Goal: Task Accomplishment & Management: Manage account settings

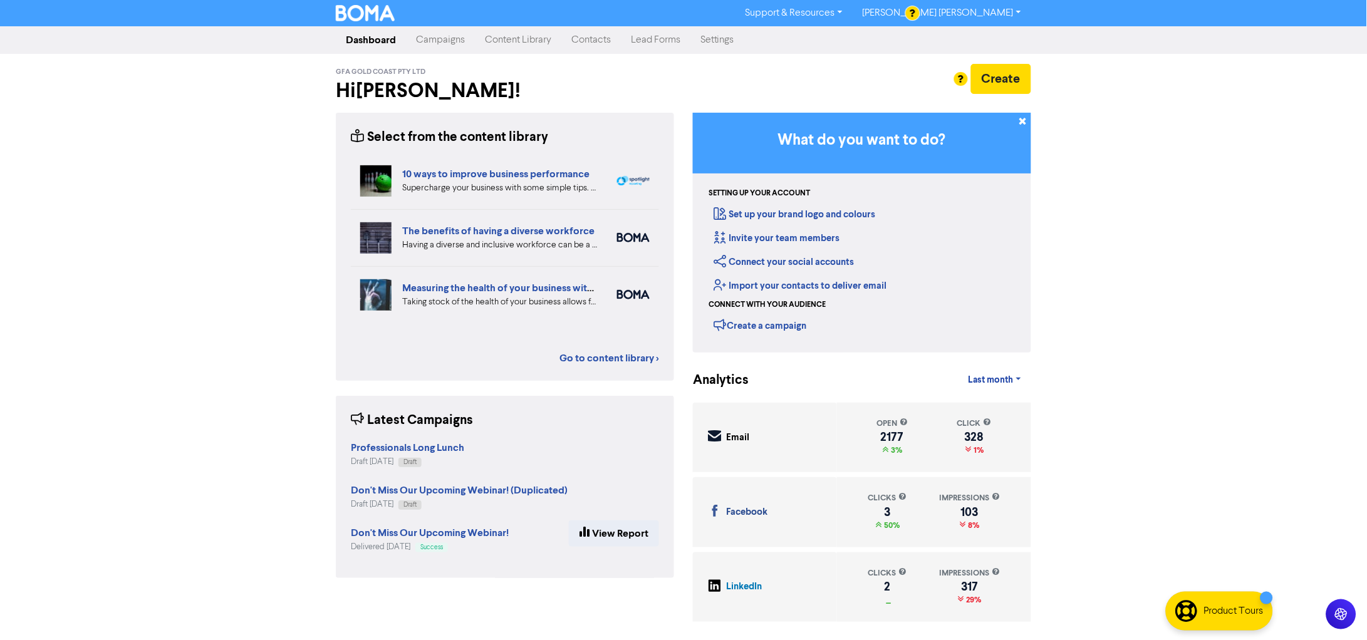
click at [523, 46] on link "Content Library" at bounding box center [518, 40] width 86 height 25
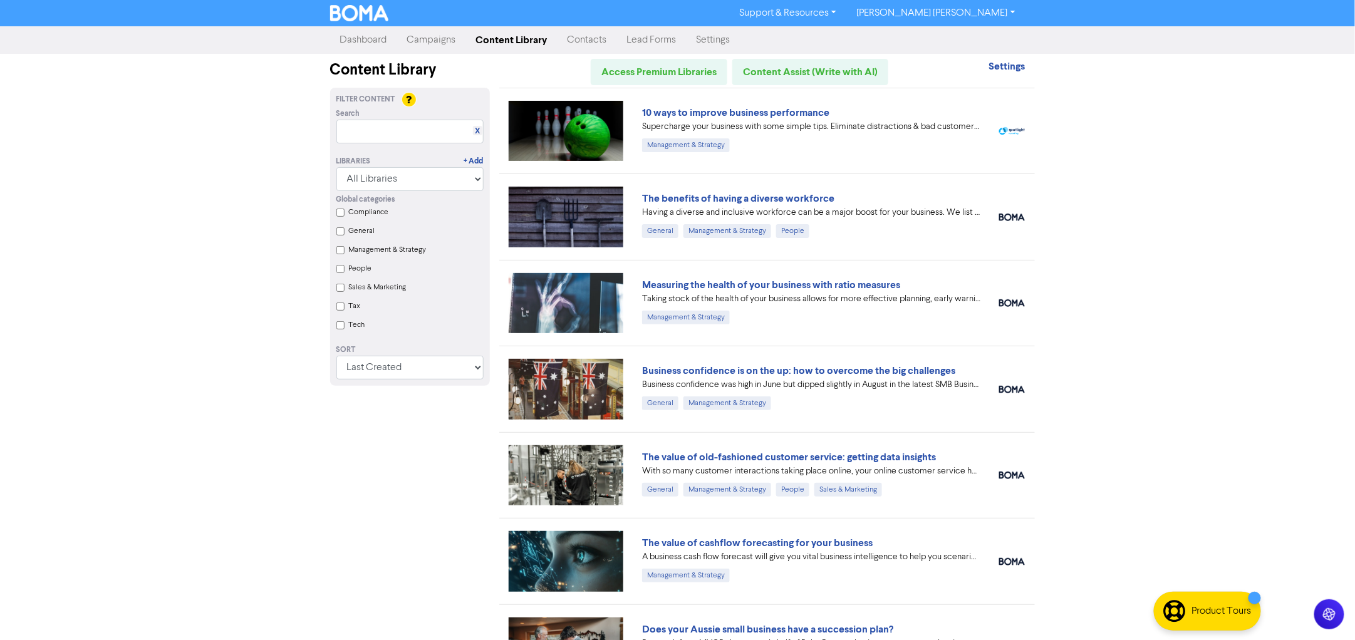
click at [435, 44] on link "Campaigns" at bounding box center [431, 40] width 69 height 25
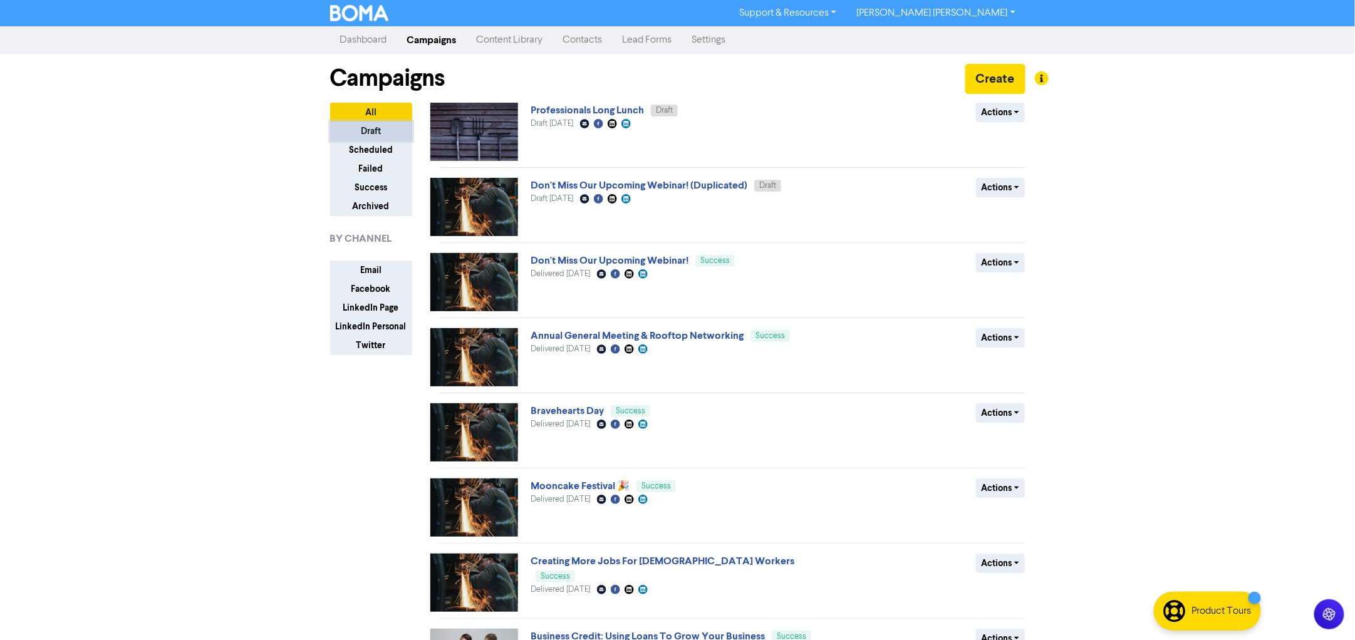
click at [365, 135] on button "Draft" at bounding box center [371, 131] width 82 height 19
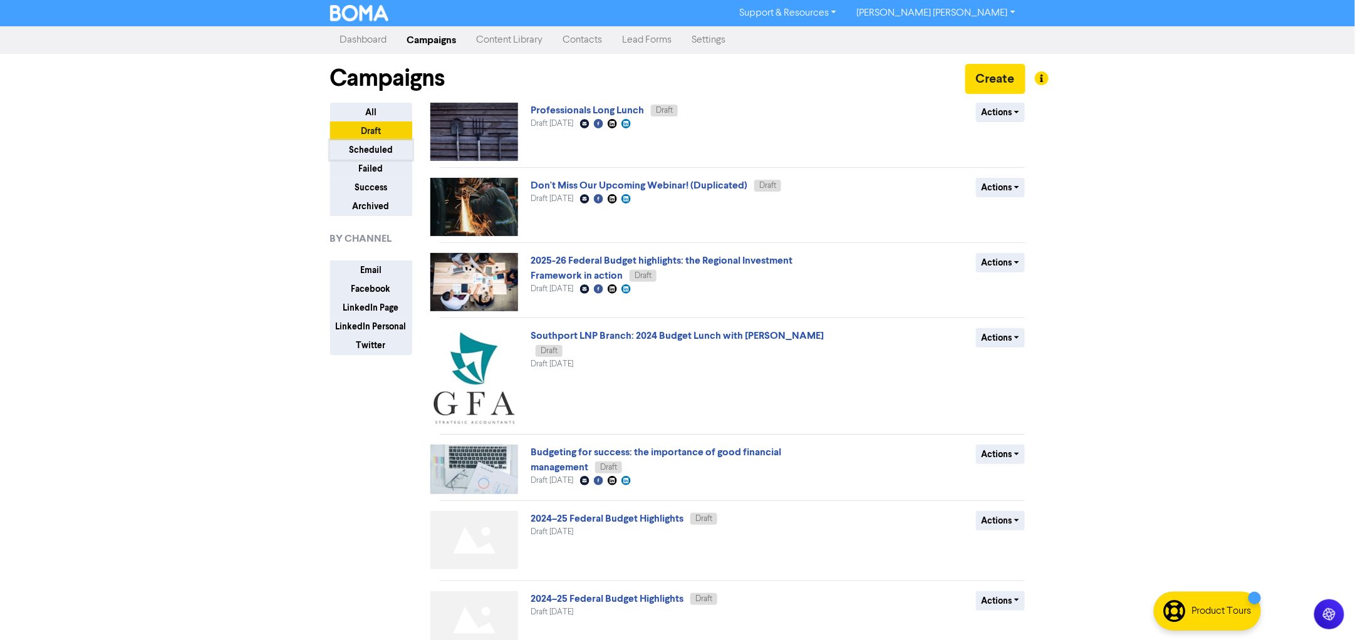
click at [375, 149] on button "Scheduled" at bounding box center [371, 149] width 82 height 19
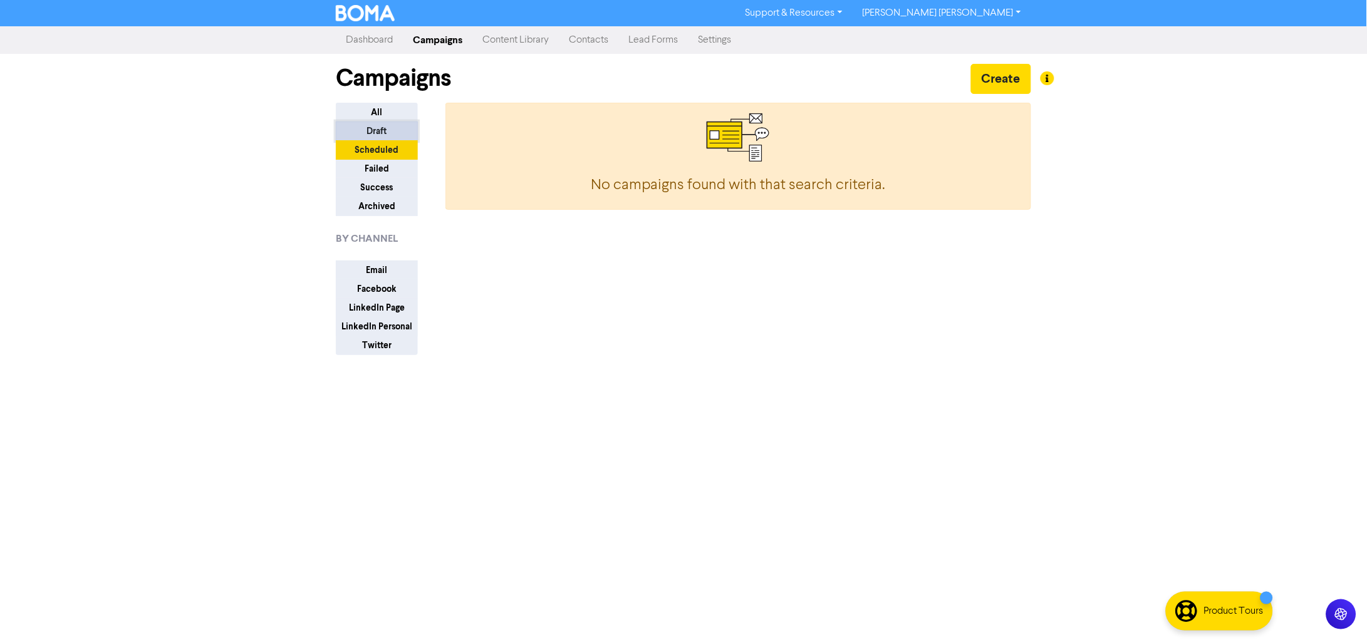
click at [385, 137] on button "Draft" at bounding box center [377, 131] width 82 height 19
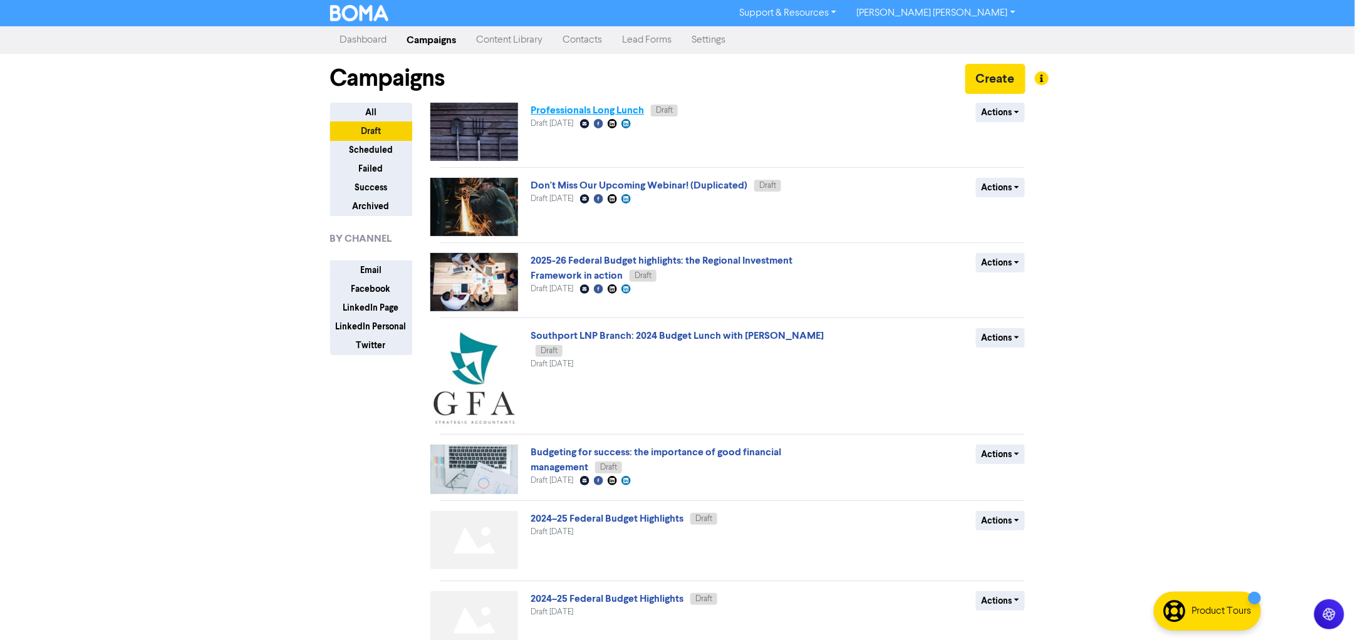
click at [576, 112] on link "Professionals Long Lunch" at bounding box center [587, 110] width 113 height 13
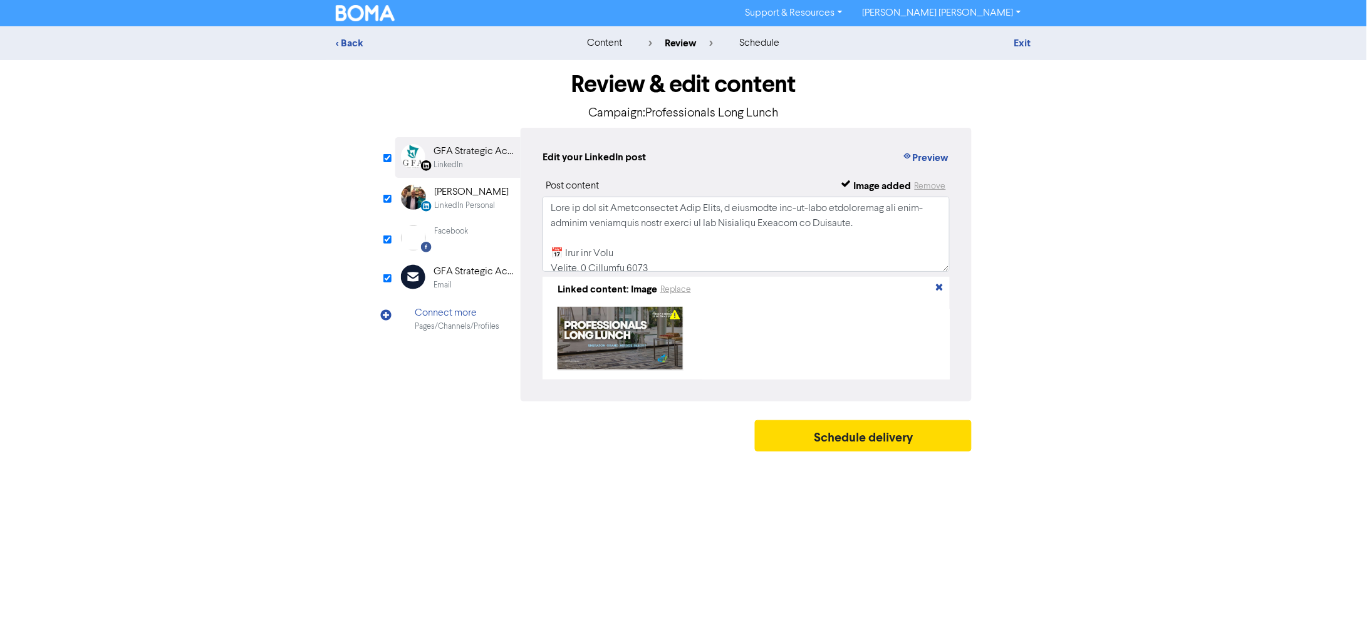
click at [410, 239] on img at bounding box center [413, 238] width 25 height 25
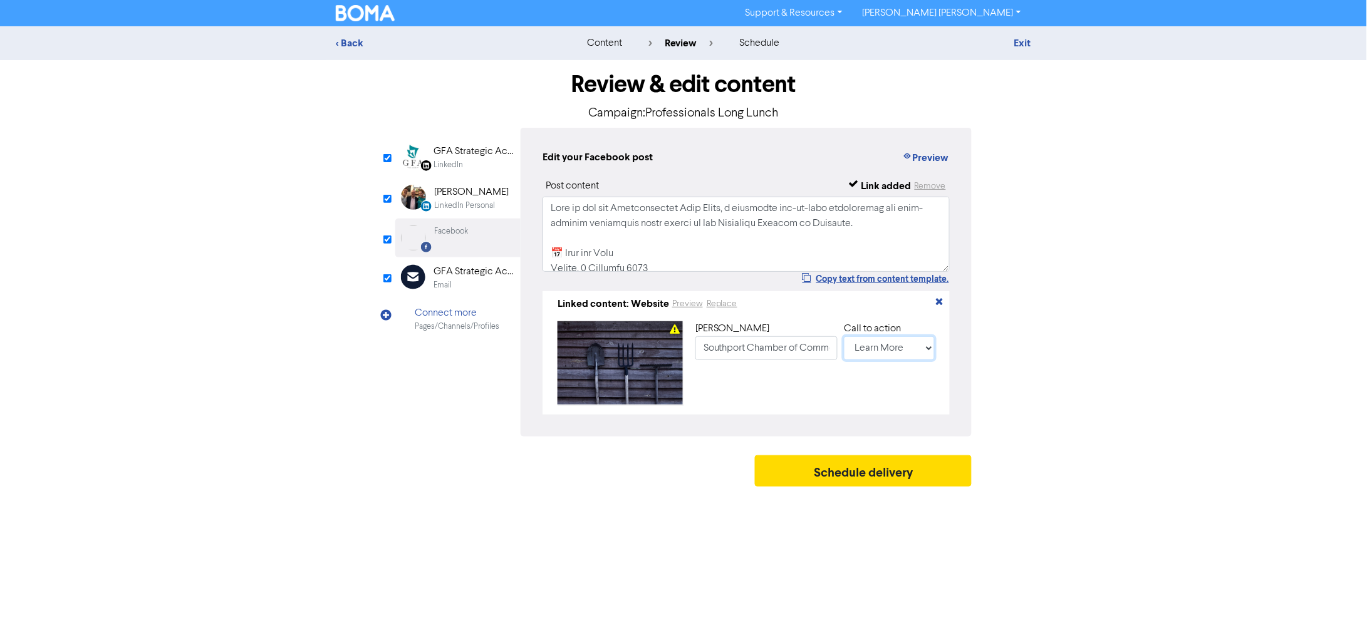
click at [912, 347] on select "No Button Shop Now Apply Now Book Now Buy Now Contact Us Download Learn More Se…" at bounding box center [889, 348] width 91 height 24
click at [844, 337] on select "No Button Shop Now Apply Now Book Now Buy Now Contact Us Download Learn More Se…" at bounding box center [889, 348] width 91 height 24
click at [910, 353] on select "No Button Shop Now Apply Now Book Now Buy Now Contact Us Download Learn More Se…" at bounding box center [889, 348] width 91 height 24
click at [844, 337] on select "No Button Shop Now Apply Now Book Now Buy Now Contact Us Download Learn More Se…" at bounding box center [889, 348] width 91 height 24
click at [888, 342] on select "No Button Shop Now Apply Now Book Now Buy Now Contact Us Download Learn More Se…" at bounding box center [889, 348] width 91 height 24
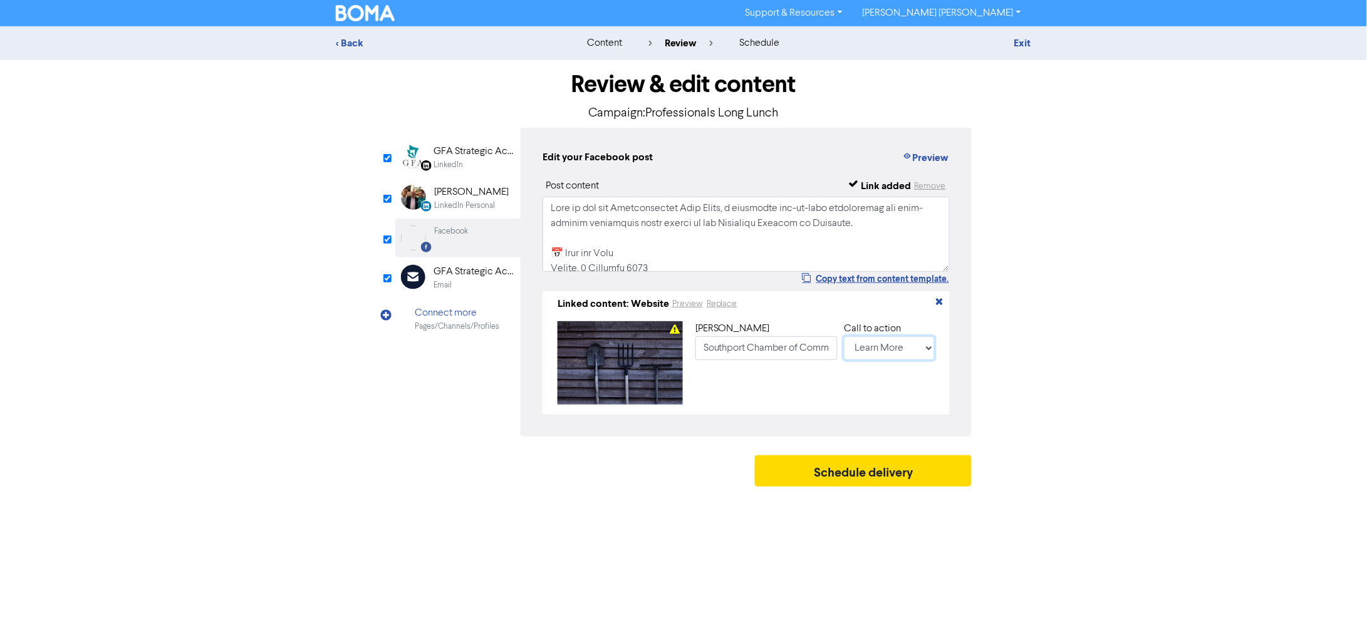
click at [844, 337] on select "No Button Shop Now Apply Now Book Now Buy Now Contact Us Download Learn More Se…" at bounding box center [889, 348] width 91 height 24
click at [907, 344] on select "No Button Shop Now Apply Now Book Now Buy Now Contact Us Download Learn More Se…" at bounding box center [889, 348] width 91 height 24
select select "SIGN_UP"
click at [844, 337] on select "No Button Shop Now Apply Now Book Now Buy Now Contact Us Download Learn More Se…" at bounding box center [889, 348] width 91 height 24
click at [746, 357] on input "Southport Chamber of Commerce Professionals Long Lunch: [DATE] 12:00 PM - 3:00 …" at bounding box center [766, 348] width 142 height 24
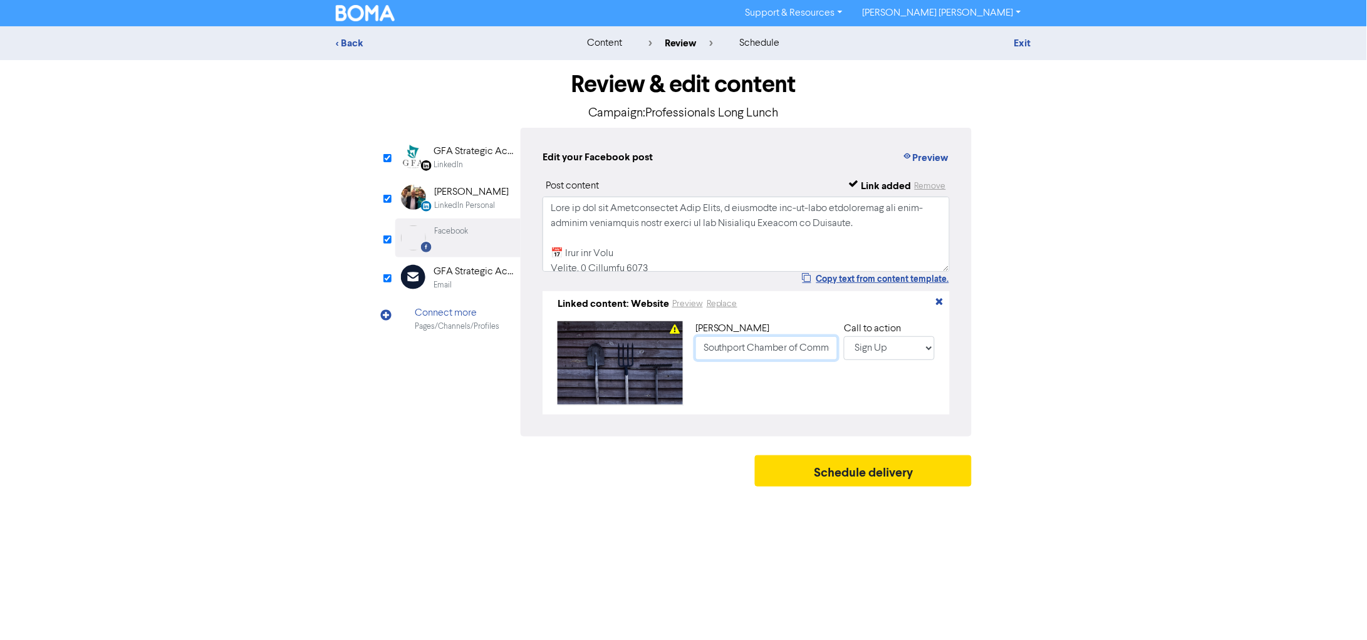
click at [746, 357] on input "Southport Chamber of Commerce Professionals Long Lunch: [DATE] 12:00 PM - 3:00 …" at bounding box center [766, 348] width 142 height 24
click at [892, 346] on select "No Button Shop Now Apply Now Book Now Buy Now Contact Us Download Learn More Se…" at bounding box center [889, 348] width 91 height 24
click at [473, 276] on div "GFA Strategic Accountants" at bounding box center [474, 271] width 80 height 15
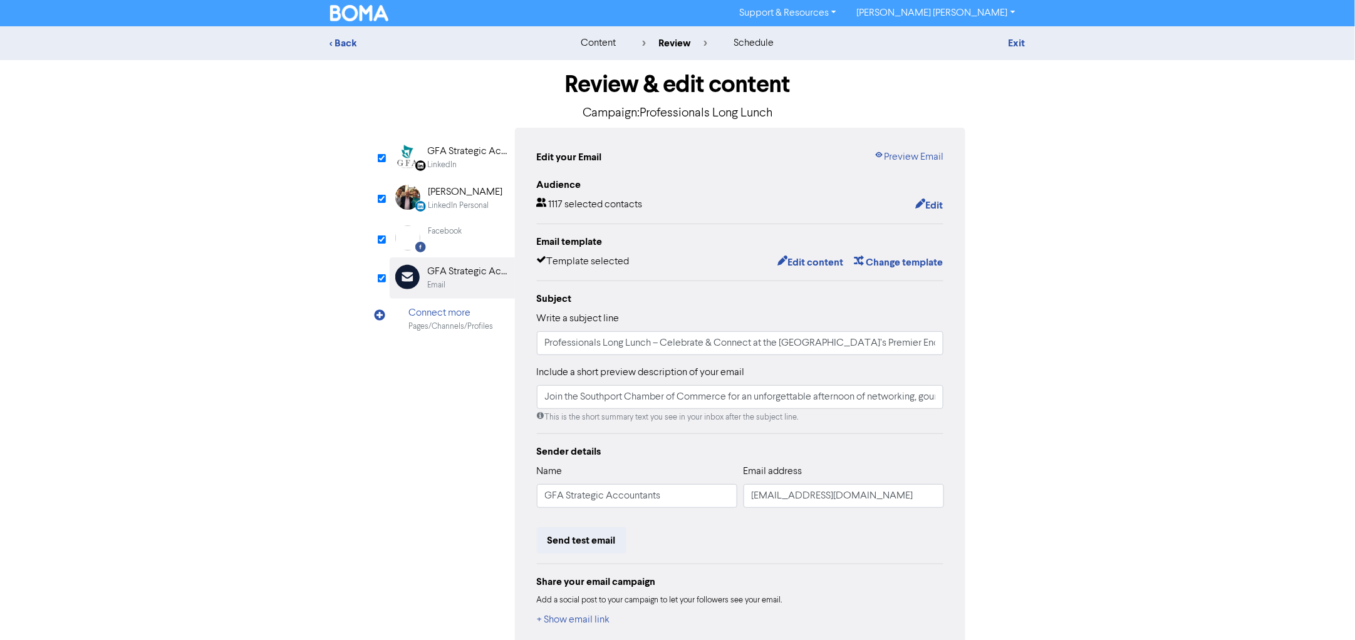
click at [460, 167] on div "LinkedIn" at bounding box center [468, 165] width 80 height 12
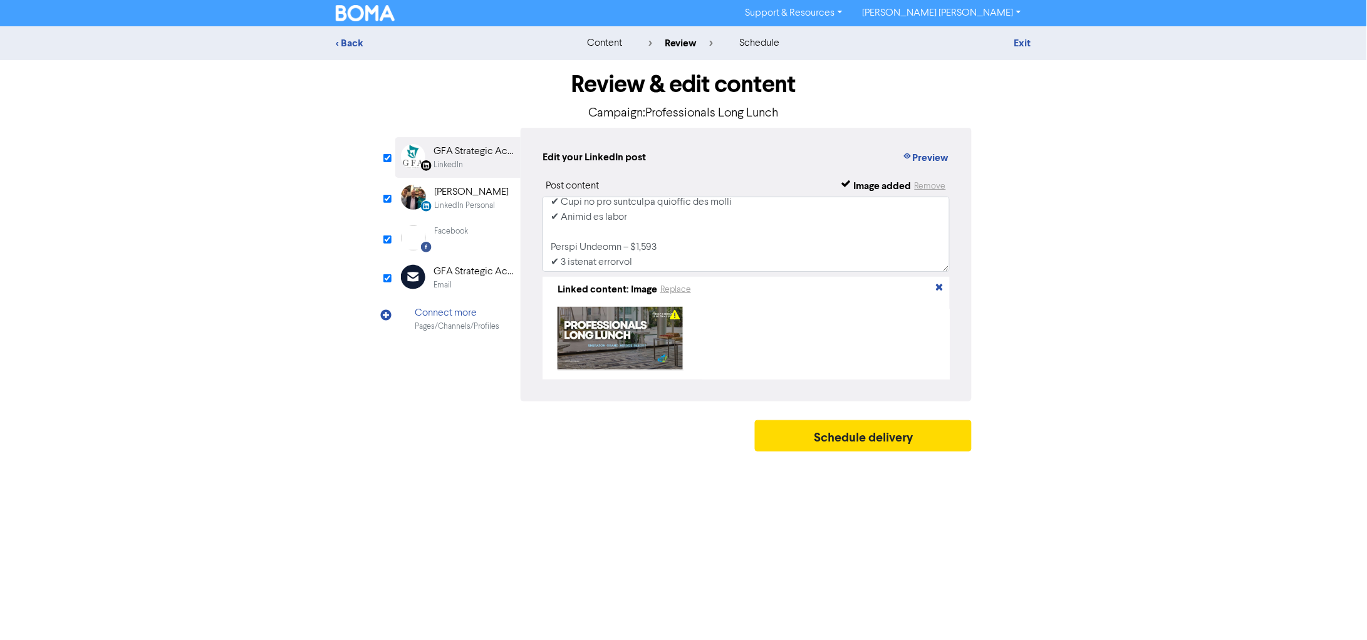
scroll to position [625, 0]
click at [477, 198] on div "[PERSON_NAME]" at bounding box center [471, 192] width 75 height 15
click at [723, 258] on textarea at bounding box center [746, 234] width 407 height 75
drag, startPoint x: 581, startPoint y: 269, endPoint x: 604, endPoint y: 263, distance: 24.2
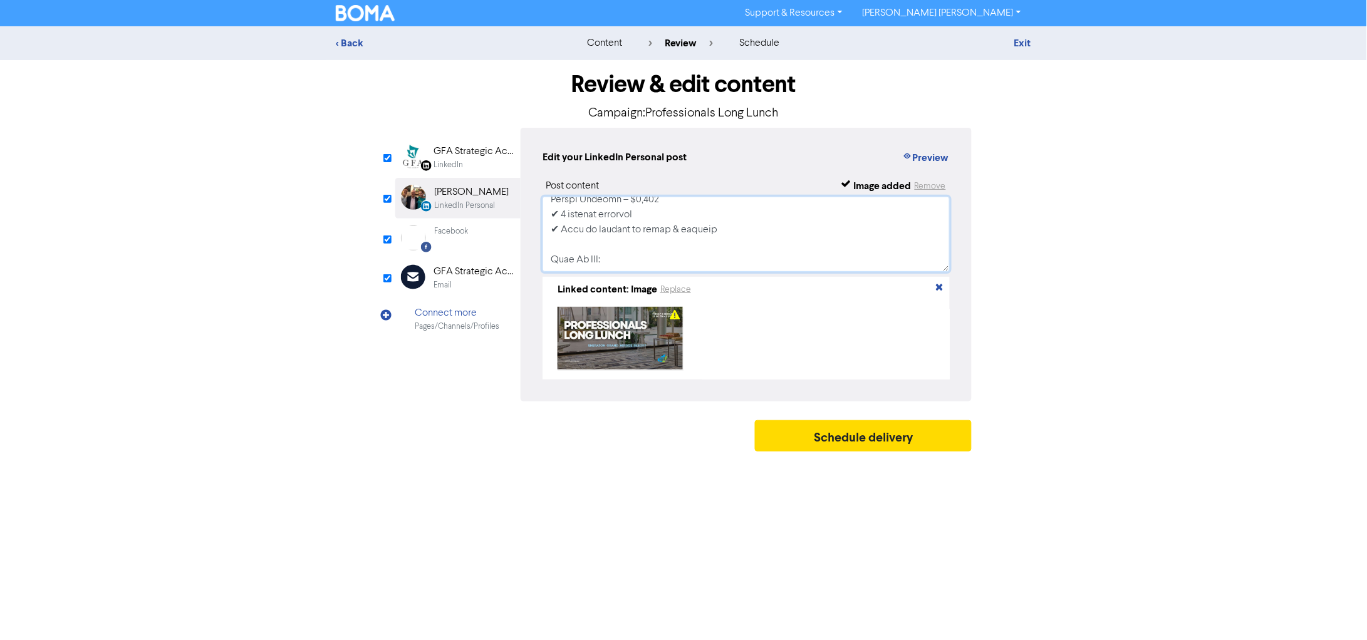
click at [604, 263] on textarea at bounding box center [746, 234] width 407 height 75
drag, startPoint x: 550, startPoint y: 259, endPoint x: 575, endPoint y: 255, distance: 25.3
click at [576, 257] on textarea at bounding box center [746, 234] width 407 height 75
click at [653, 260] on textarea at bounding box center [746, 234] width 407 height 75
click at [476, 237] on div "Facebook Created with Sketch. Facebook" at bounding box center [457, 238] width 125 height 39
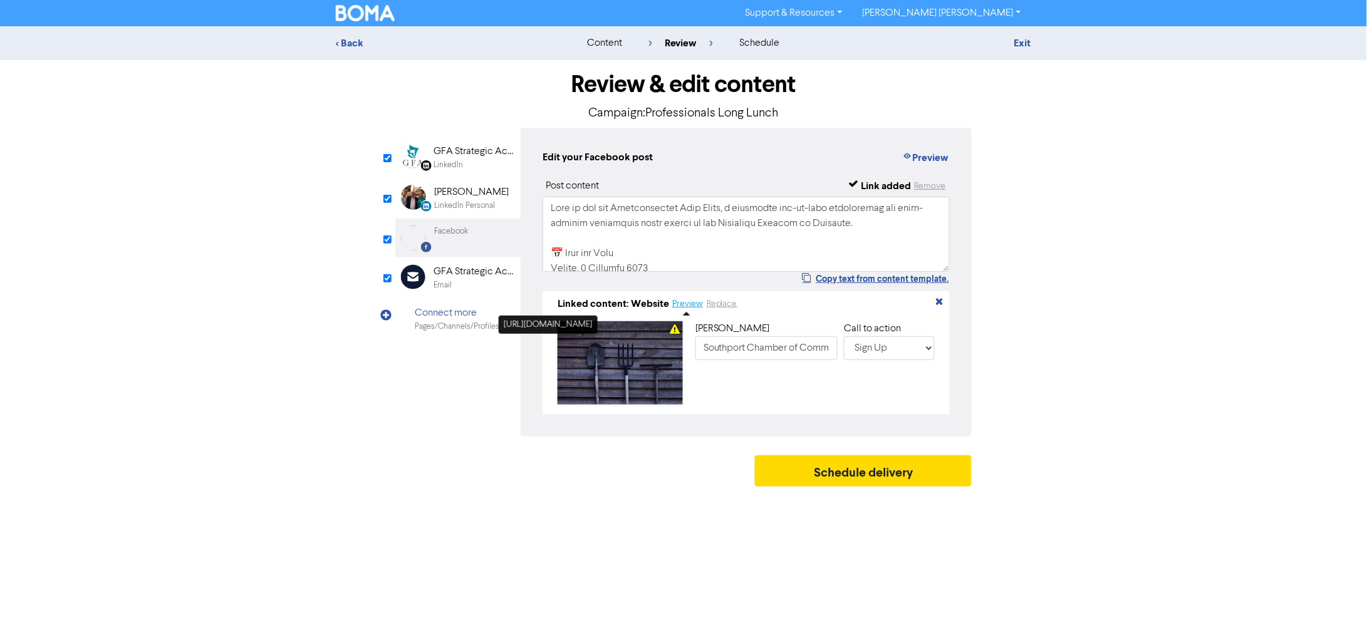
click at [695, 306] on button "Preview" at bounding box center [688, 304] width 32 height 14
click at [467, 201] on div "LinkedIn Personal" at bounding box center [464, 206] width 61 height 12
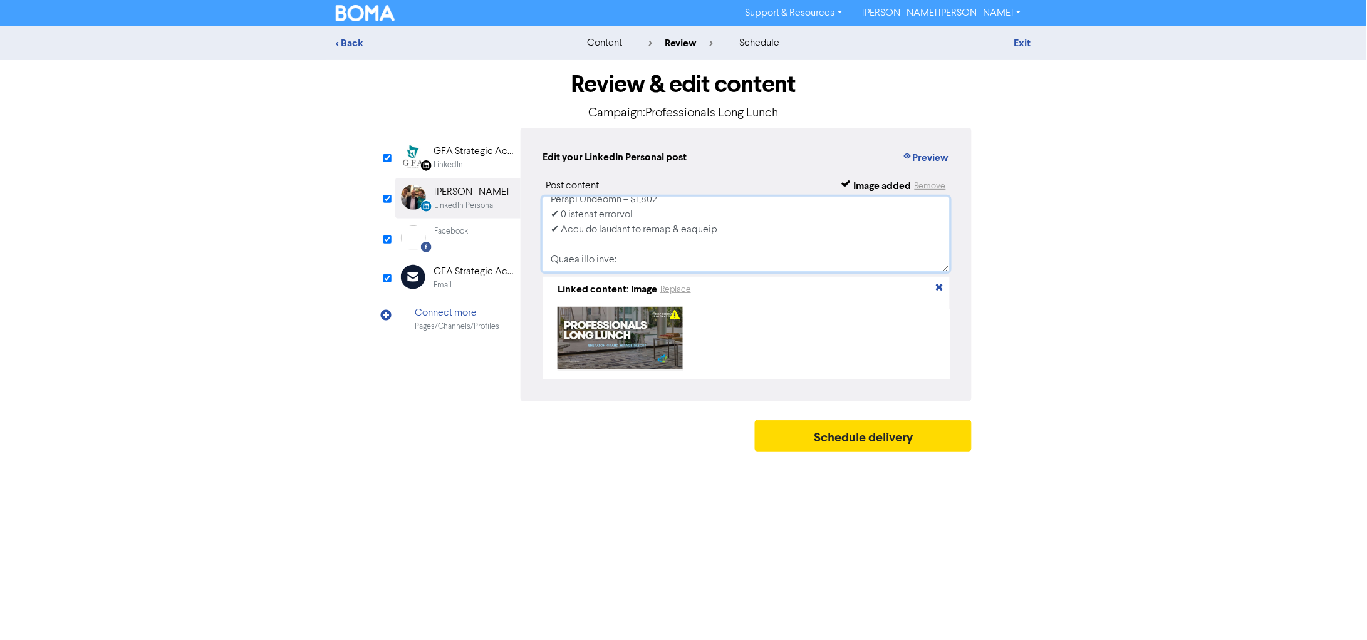
click at [659, 254] on textarea at bounding box center [746, 234] width 407 height 75
paste textarea "[URL][DOMAIN_NAME]"
paste textarea "Southport Chamber of Commerce Professionals Long Lunch: [DATE] 12:00 PM - 3:00 …"
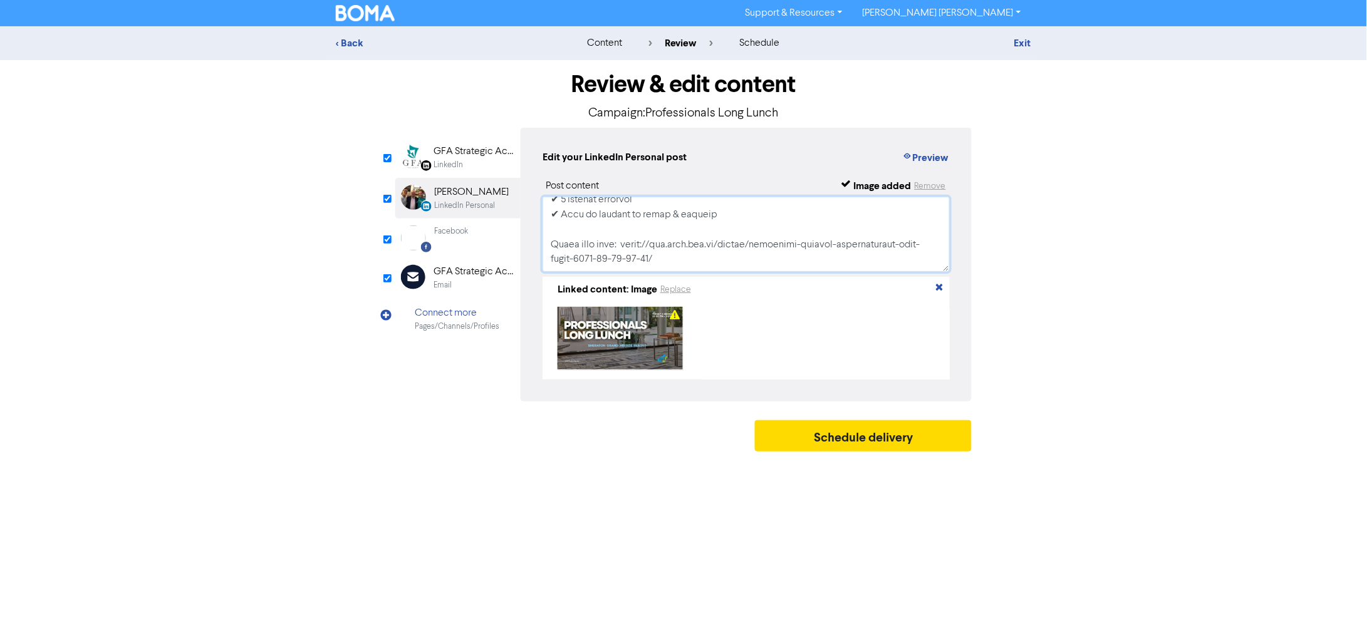
drag, startPoint x: 581, startPoint y: 267, endPoint x: 551, endPoint y: 208, distance: 66.1
click at [551, 208] on textarea at bounding box center [746, 234] width 407 height 75
click at [555, 219] on textarea at bounding box center [746, 234] width 407 height 75
click at [551, 201] on textarea at bounding box center [746, 234] width 407 height 75
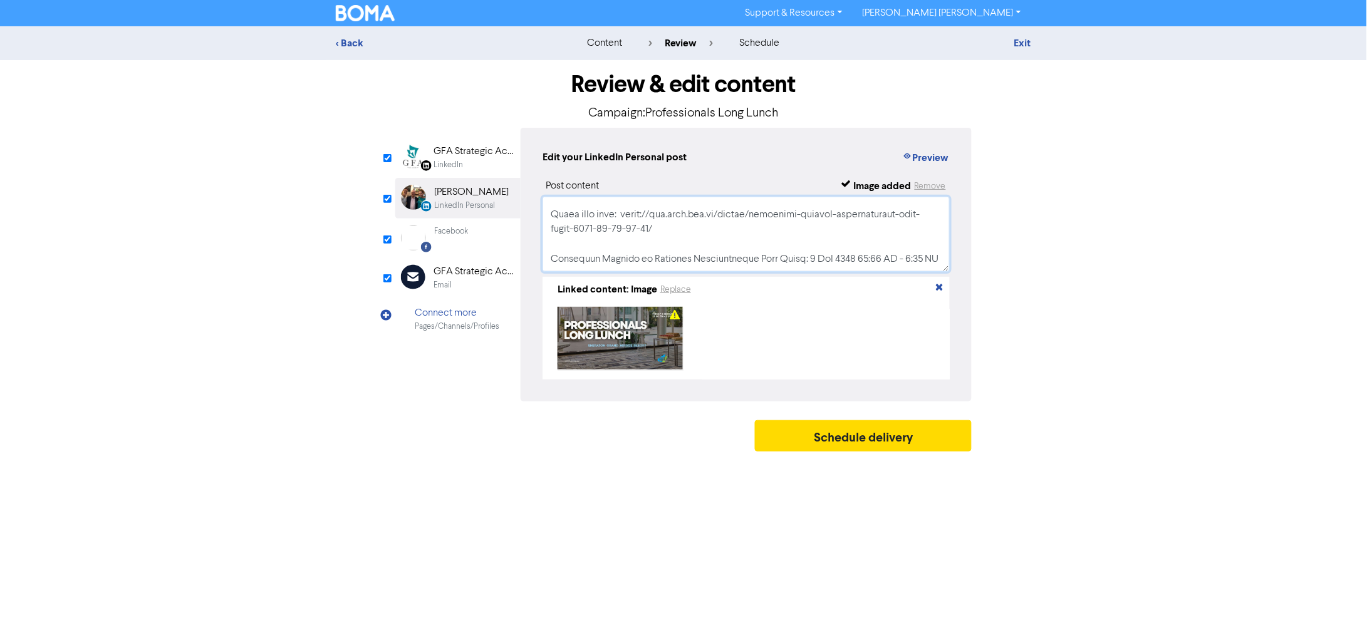
click at [581, 254] on textarea at bounding box center [746, 234] width 407 height 75
type textarea "Lore ip dol sit Ametconsectet Adip Elits, d eiusmodte inc-ut-labo etdoloremag a…"
click at [474, 244] on div "Facebook Created with Sketch. Facebook" at bounding box center [457, 238] width 125 height 39
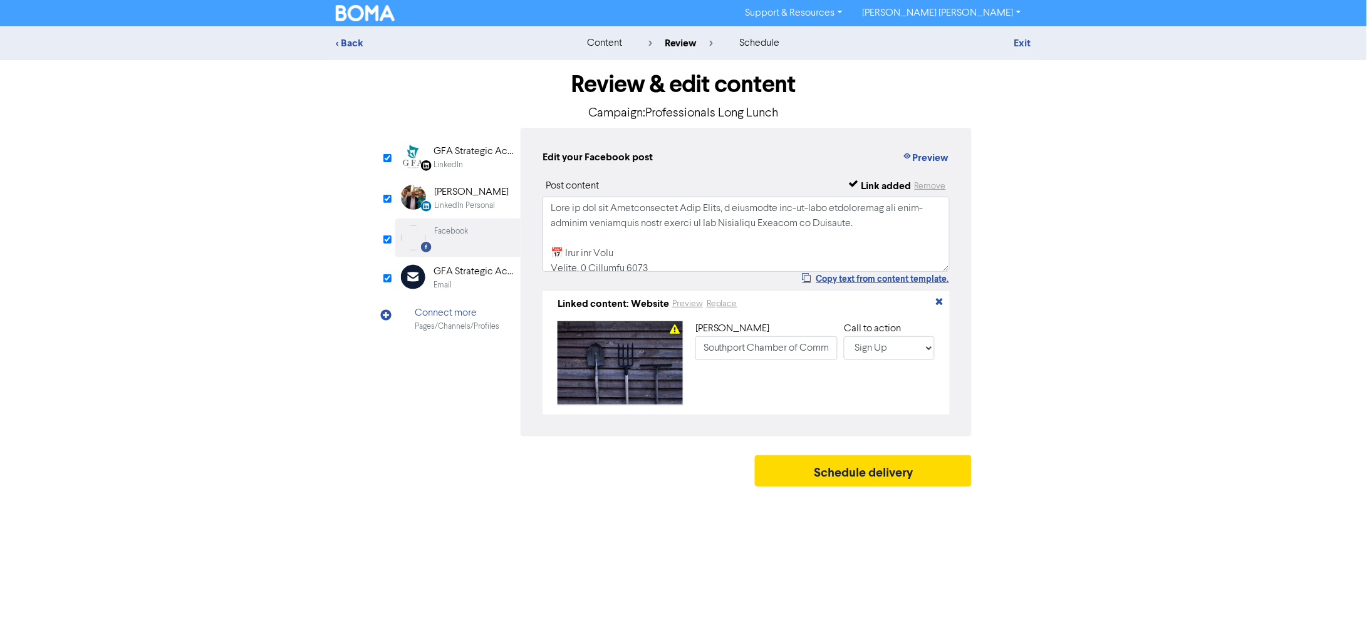
click at [446, 164] on div "LinkedIn" at bounding box center [448, 165] width 29 height 12
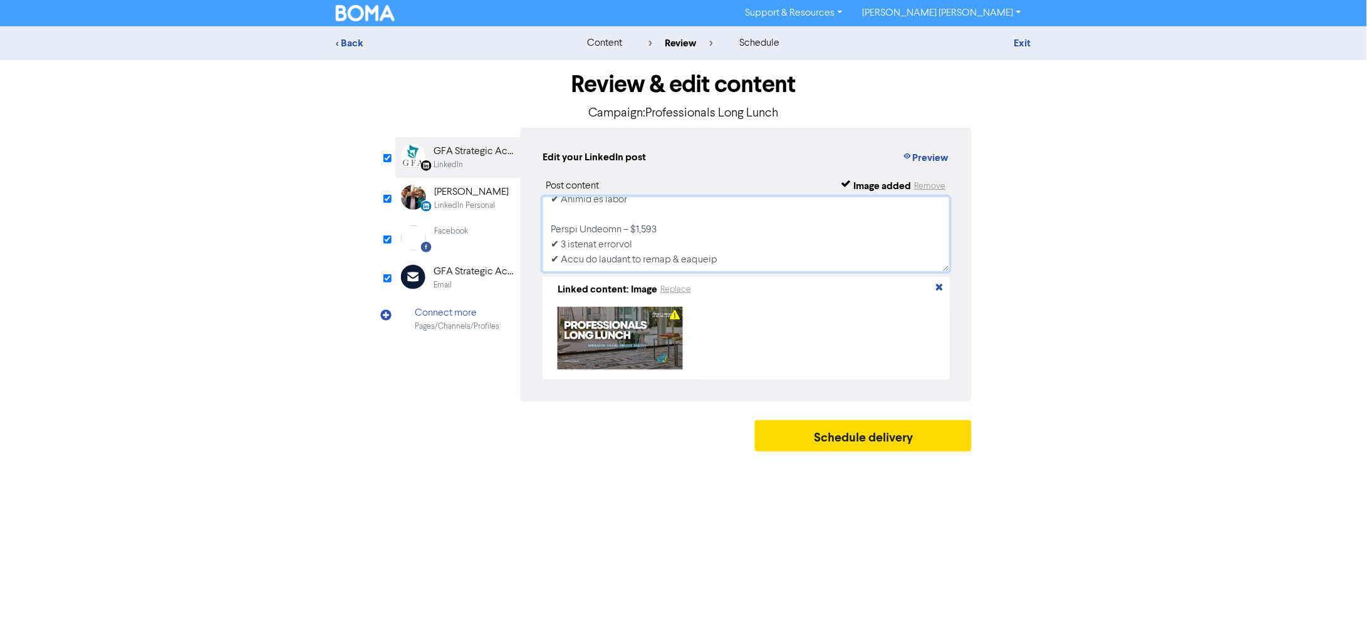
click at [716, 258] on textarea at bounding box center [746, 234] width 407 height 75
paste textarea "Learn more here: [URL][DOMAIN_NAME] Southport Chamber of Commerce Professionals…"
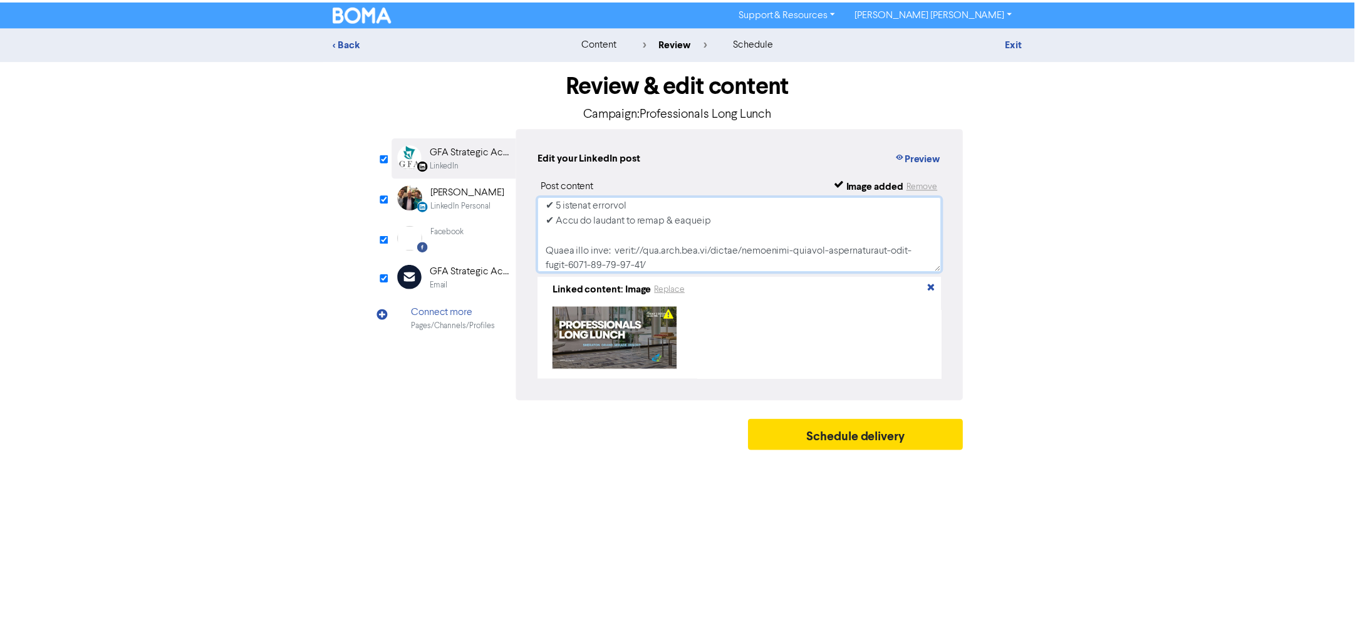
scroll to position [711, 0]
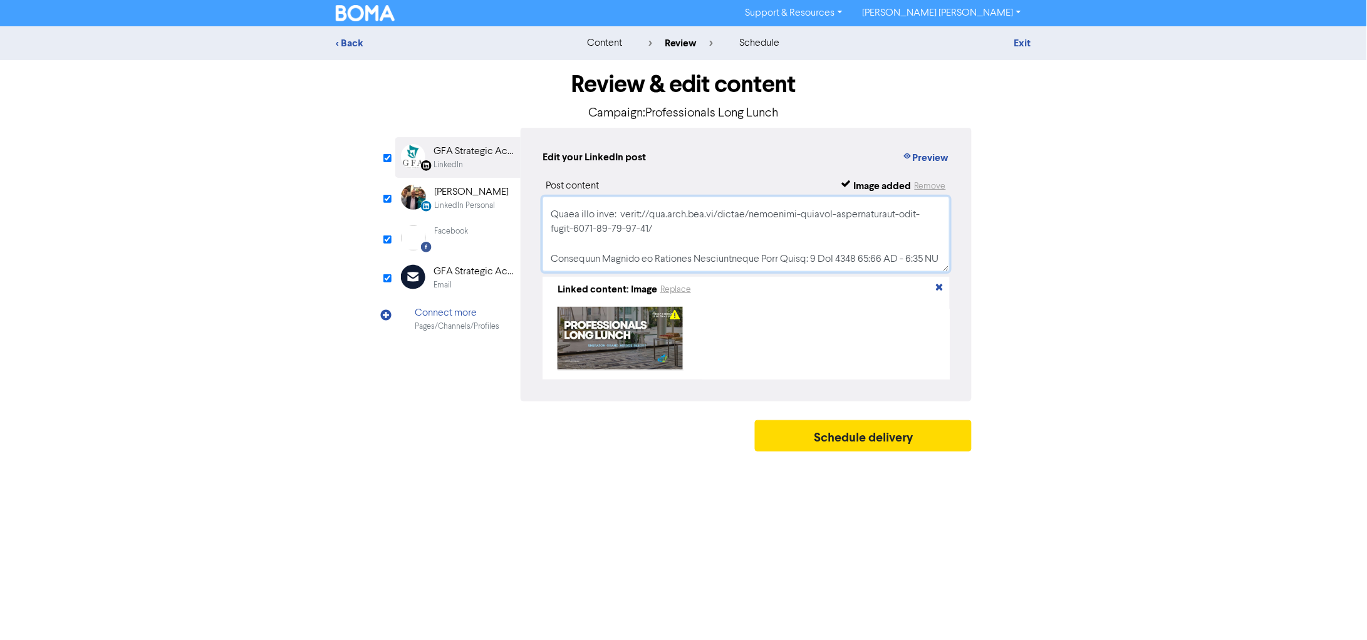
type textarea "Lore ip dol sit Ametconsectet Adip Elits, d eiusmodte inc-ut-labo etdoloremag a…"
click at [528, 471] on div "Support & Resources Video Tutorials FAQ & Guides Marketing Education [PERSON_NA…" at bounding box center [683, 320] width 1367 height 640
click at [462, 283] on div "Email" at bounding box center [474, 285] width 80 height 12
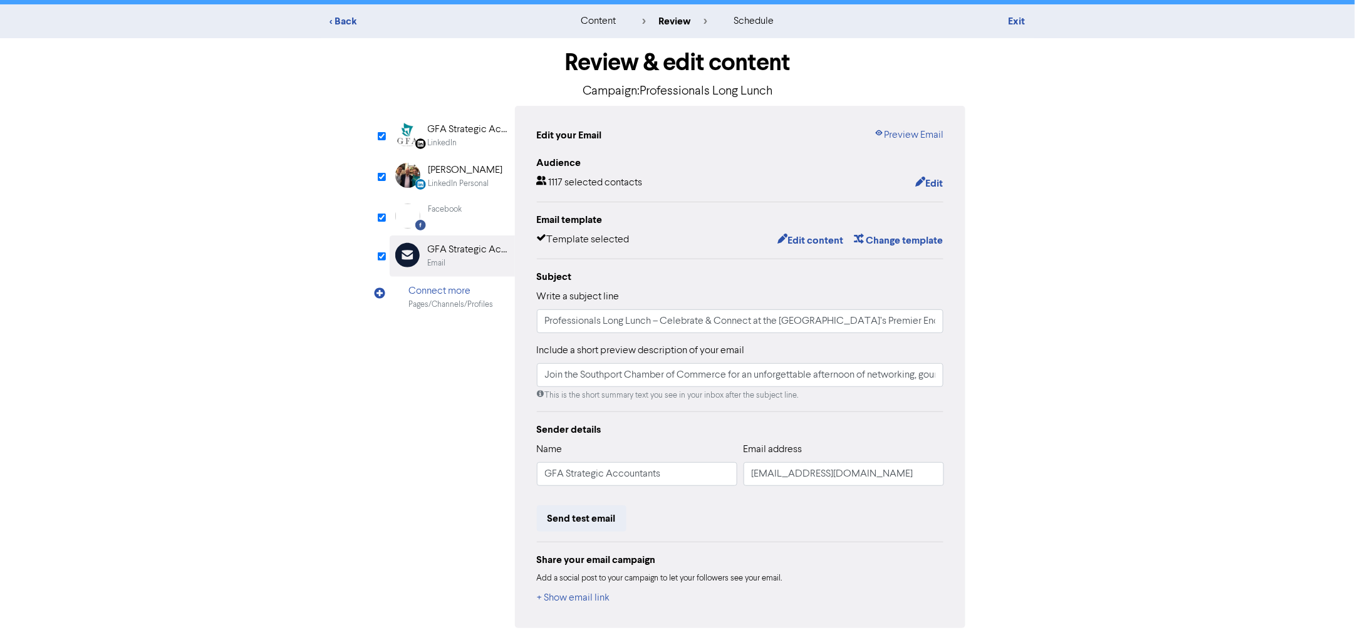
scroll to position [66, 0]
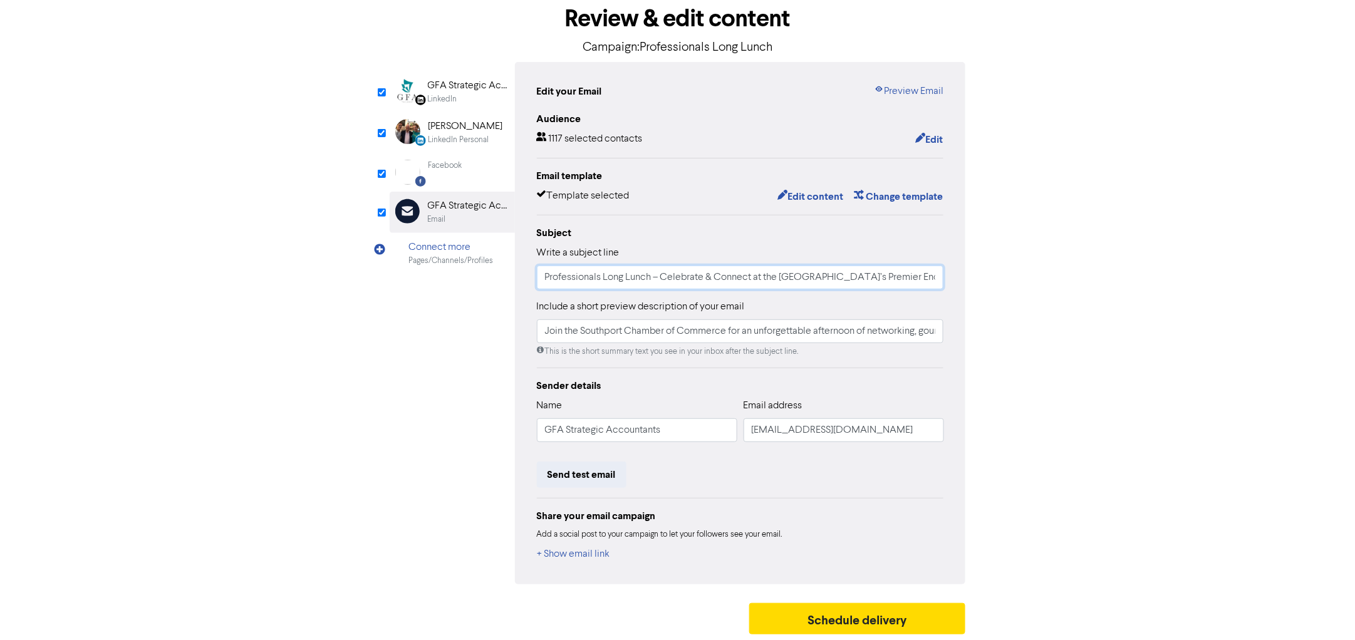
click at [847, 284] on input "Professionals Long Lunch – Celebrate & Connect at the [GEOGRAPHIC_DATA]’s Premi…" at bounding box center [740, 278] width 407 height 24
click at [1032, 338] on div "Review & edit content Campaign: Professionals Long Lunch LinkedIn Page Created …" at bounding box center [678, 317] width 714 height 647
click at [458, 93] on div "LinkedIn" at bounding box center [468, 99] width 80 height 12
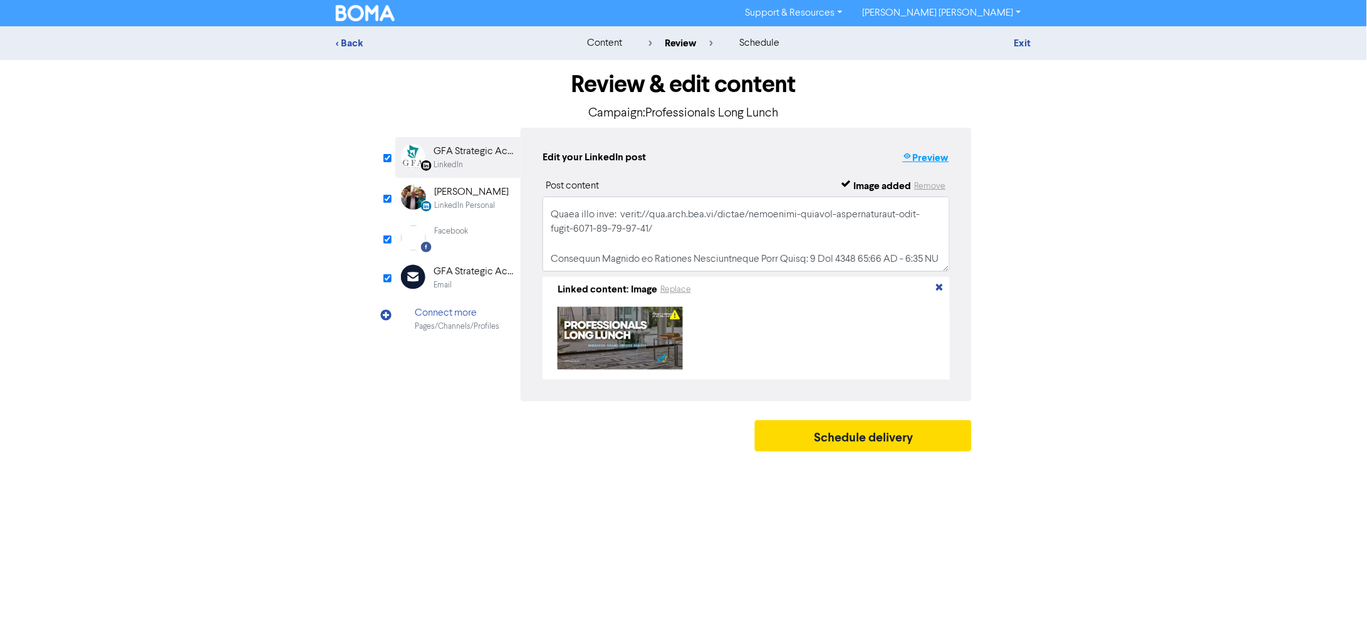
click at [905, 160] on icon "button" at bounding box center [908, 158] width 10 height 13
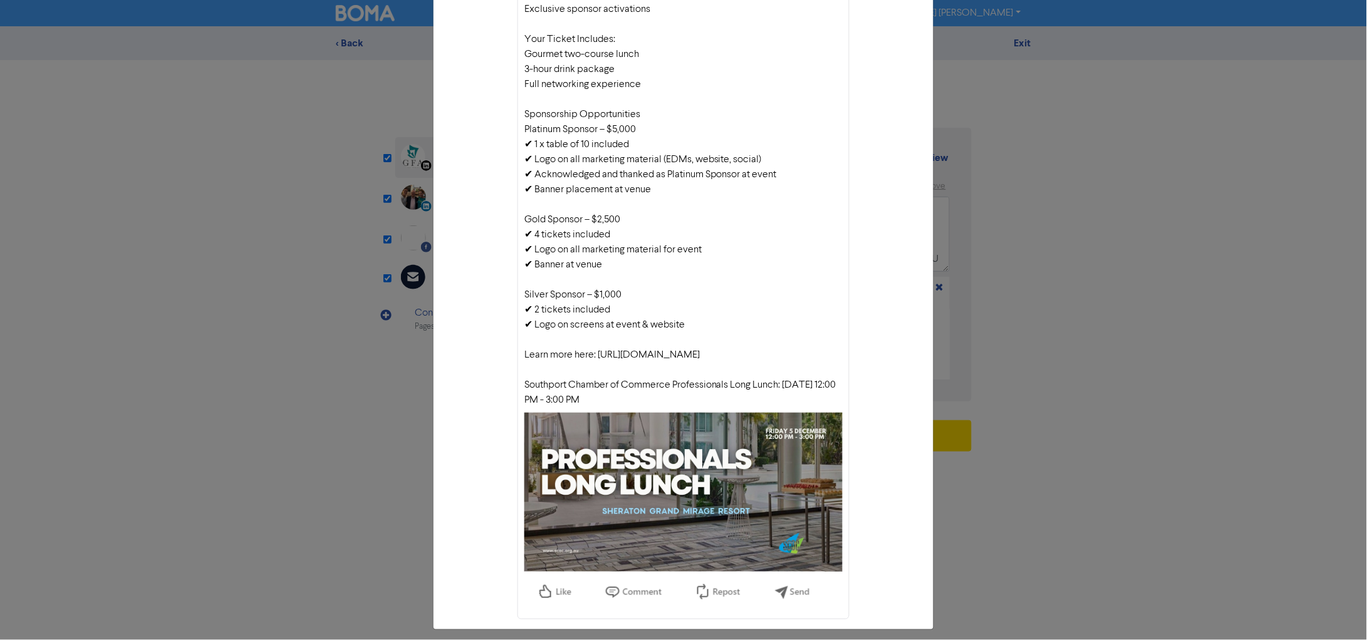
scroll to position [507, 0]
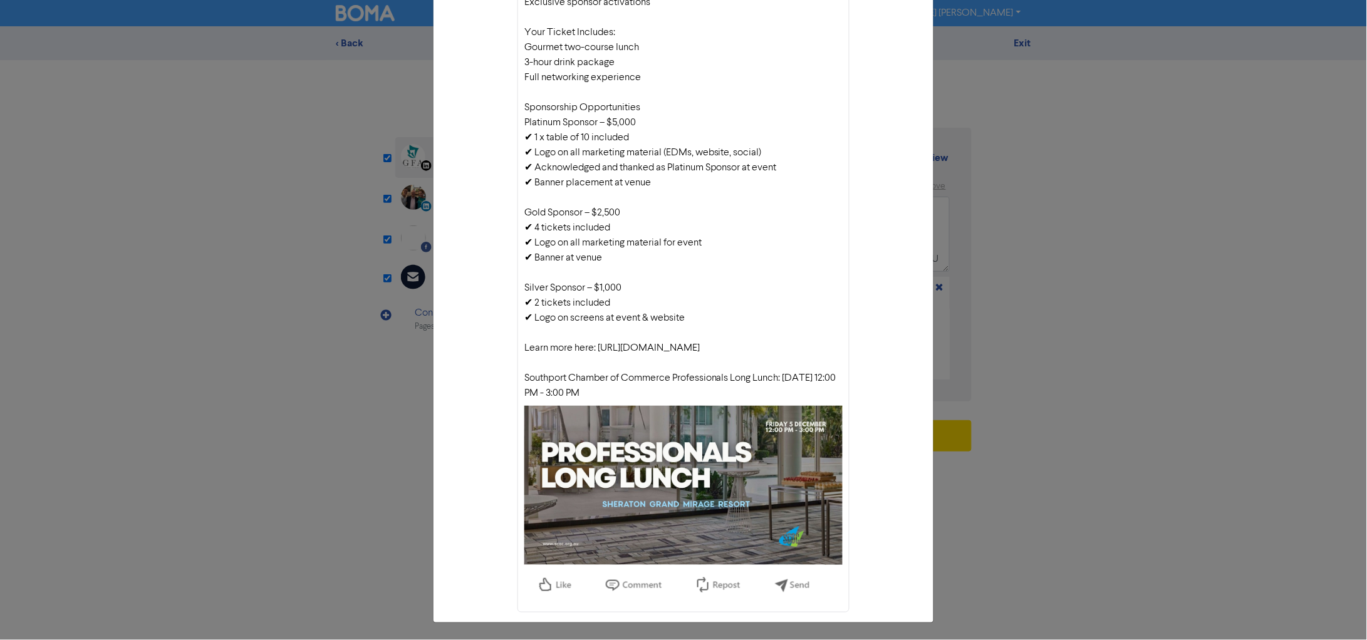
click at [1130, 261] on div "LinkedIn preview × GFA Strategic Accountants Join us for the Professionals Long…" at bounding box center [683, 320] width 1367 height 640
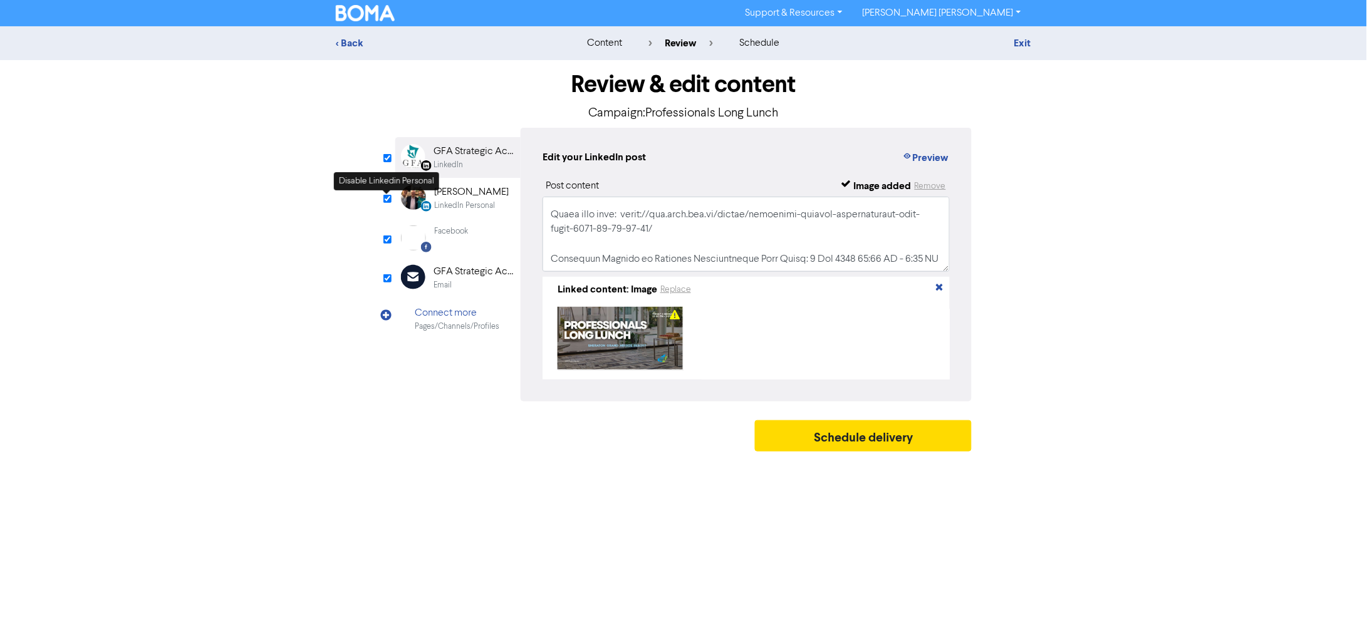
click at [471, 200] on div "LinkedIn Personal" at bounding box center [464, 206] width 61 height 12
click at [932, 159] on button "Preview" at bounding box center [926, 158] width 48 height 16
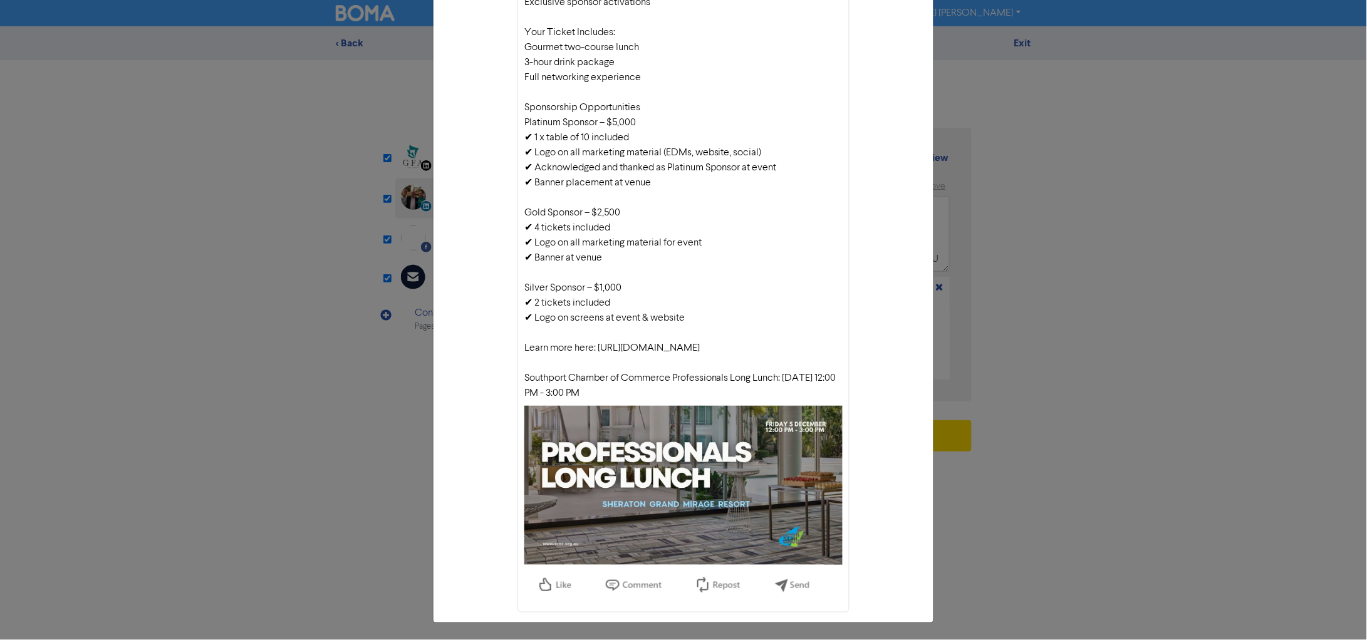
click at [1118, 198] on div "LinkedIn Personal preview × [PERSON_NAME] Join us for the Professionals Long Lu…" at bounding box center [683, 320] width 1367 height 640
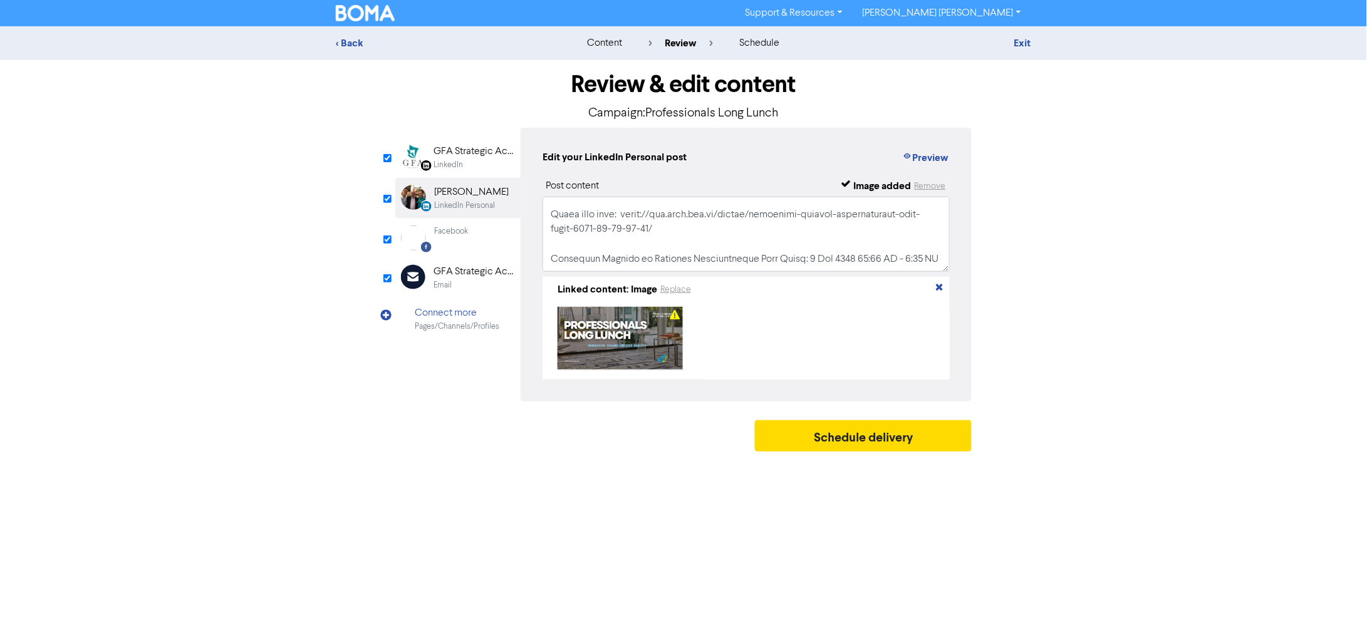
click at [472, 236] on div "Facebook Created with Sketch. Facebook" at bounding box center [457, 238] width 125 height 39
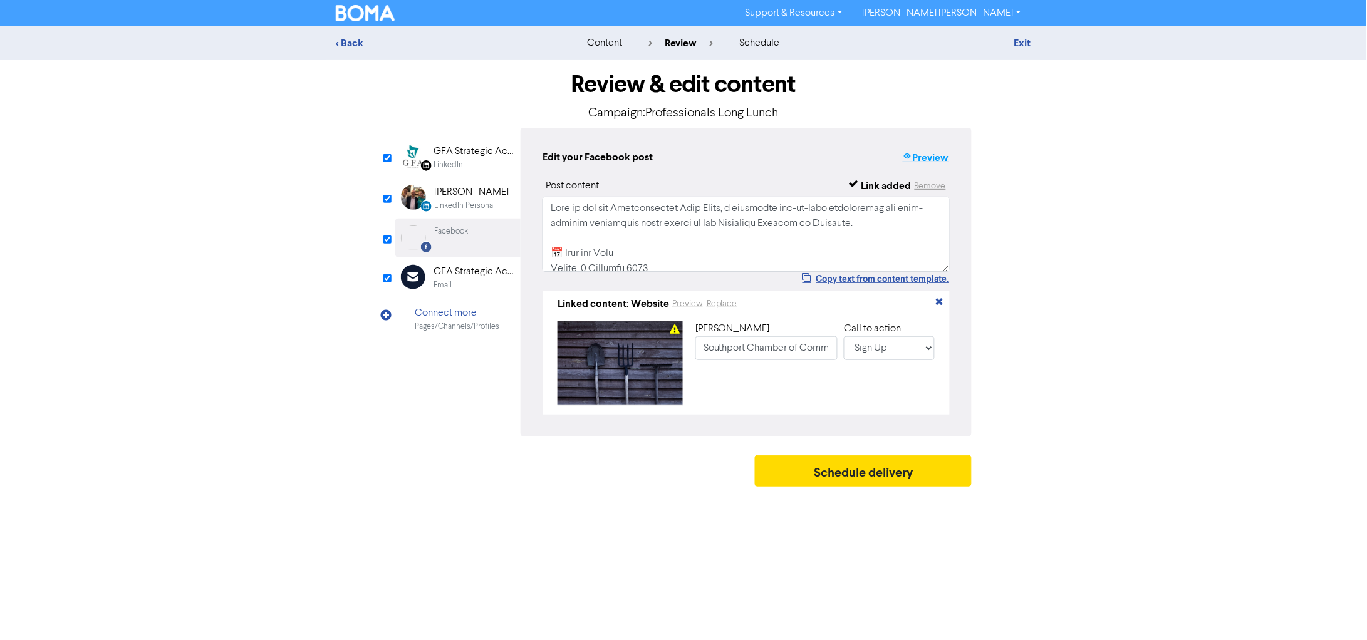
click at [917, 156] on button "Preview" at bounding box center [926, 158] width 48 height 16
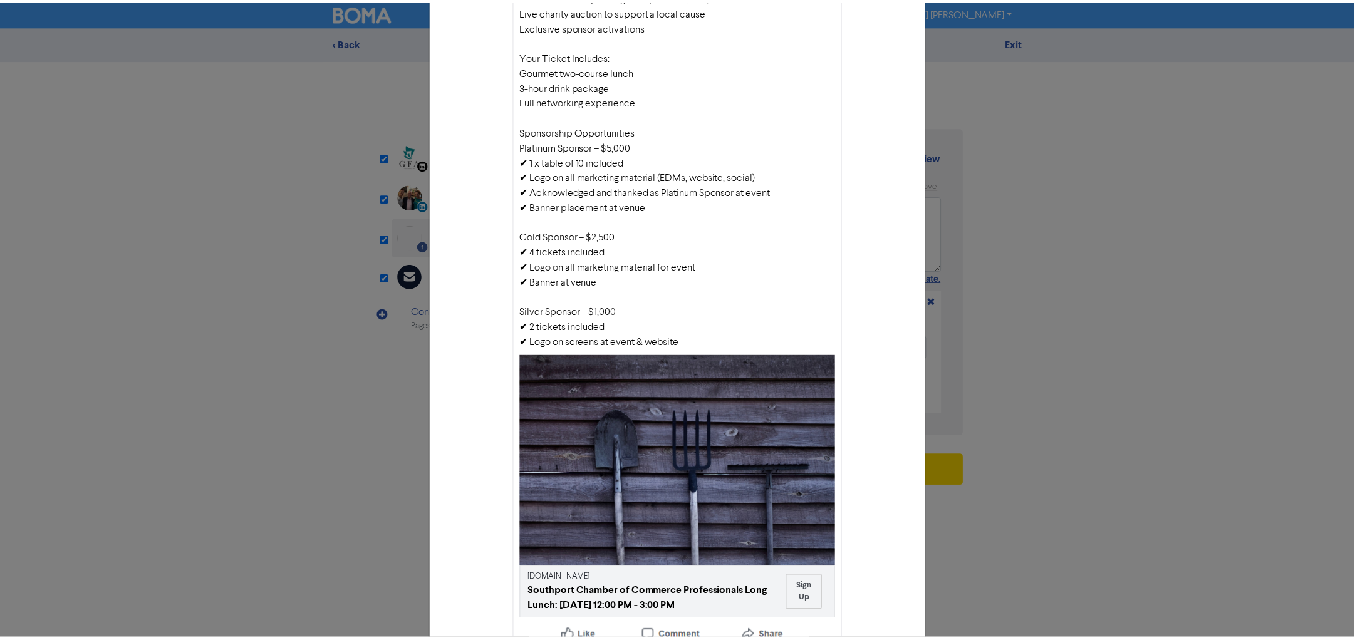
scroll to position [492, 0]
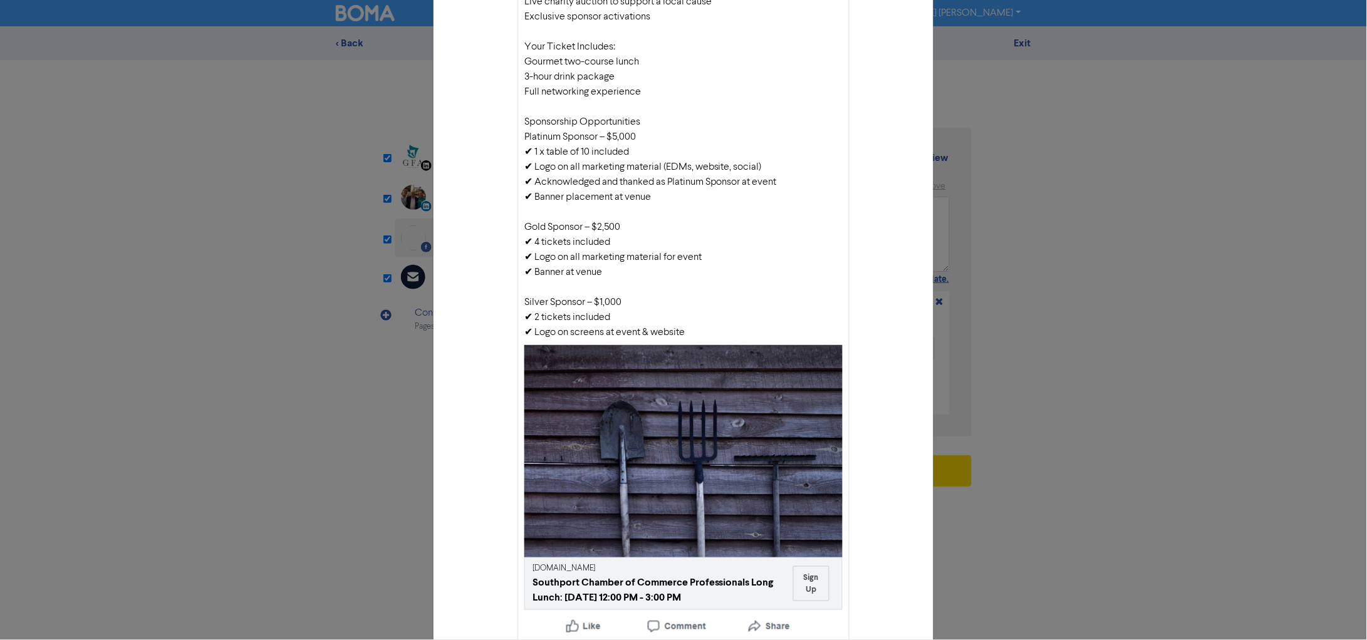
click at [1053, 192] on div "Facebook preview × Join us for the Professionals Long Lunch, a signature end-of…" at bounding box center [683, 320] width 1367 height 640
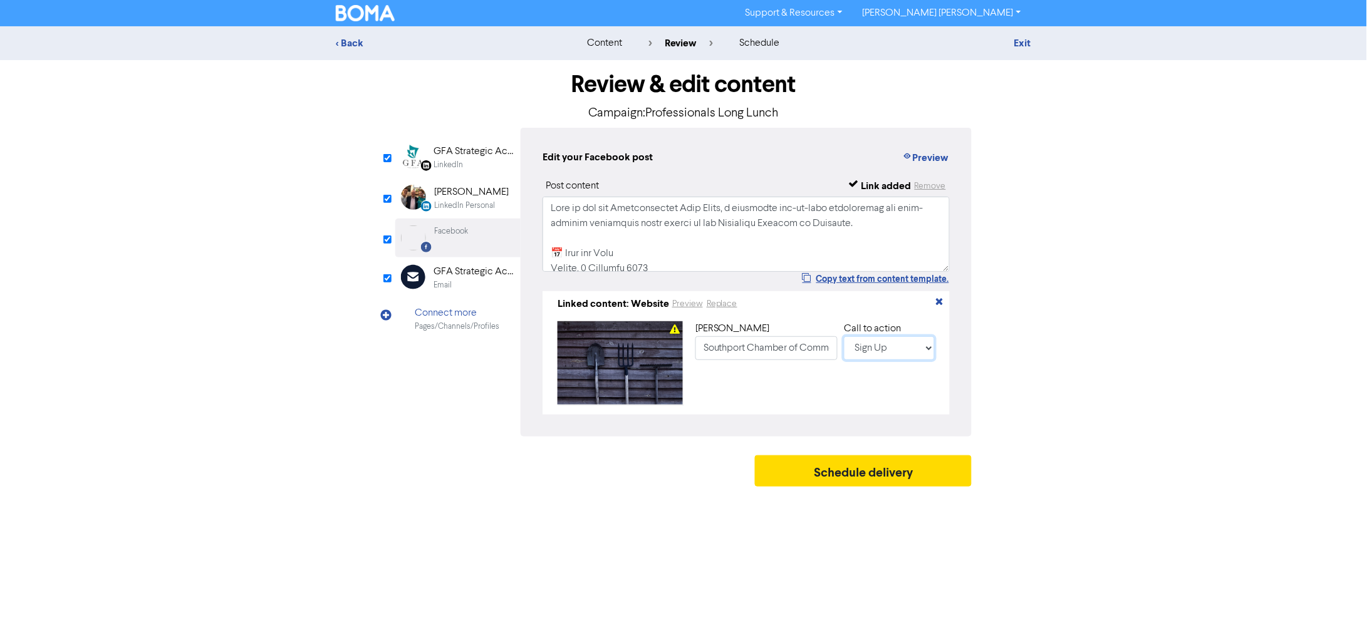
click at [876, 357] on select "No Button Shop Now Apply Now Book Now Buy Now Contact Us Download Learn More Se…" at bounding box center [889, 348] width 91 height 24
click at [451, 271] on div "GFA Strategic Accountants" at bounding box center [474, 271] width 80 height 15
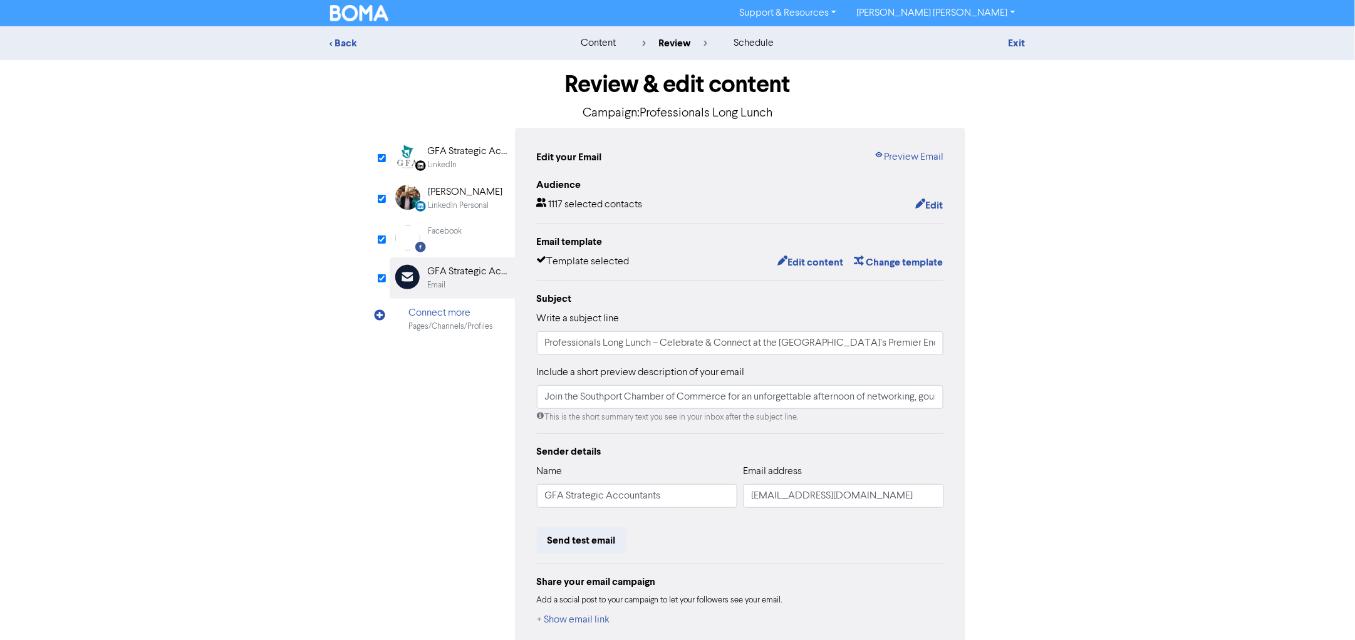
click at [897, 145] on div "Edit your Email Preview Email Audience 1117 selected contacts Edit Email templa…" at bounding box center [740, 389] width 451 height 523
click at [898, 153] on link "Preview Email" at bounding box center [909, 157] width 70 height 15
click at [472, 236] on div "Facebook Created with Sketch. Facebook" at bounding box center [452, 238] width 125 height 39
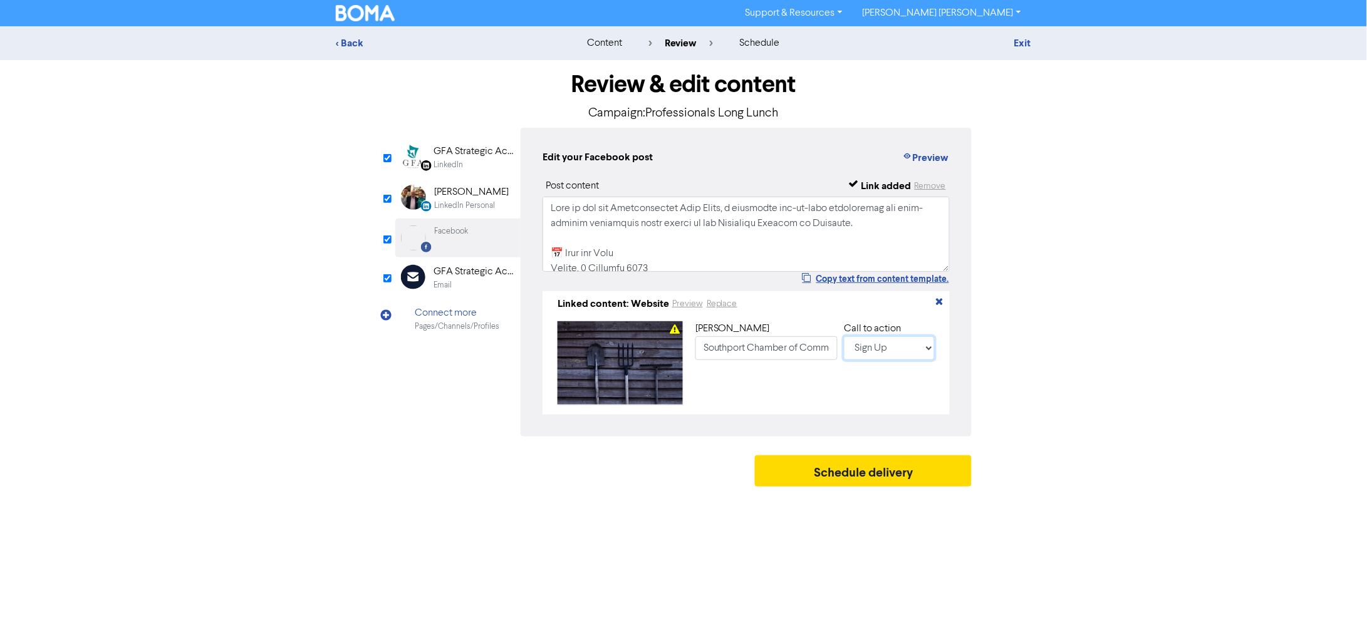
click at [902, 352] on select "No Button Shop Now Apply Now Book Now Buy Now Contact Us Download Learn More Se…" at bounding box center [889, 348] width 91 height 24
click at [844, 337] on select "No Button Shop Now Apply Now Book Now Buy Now Contact Us Download Learn More Se…" at bounding box center [889, 348] width 91 height 24
click at [861, 351] on select "No Button Shop Now Apply Now Book Now Buy Now Contact Us Download Learn More Se…" at bounding box center [889, 348] width 91 height 24
select select "SIGN_UP"
click at [844, 337] on select "No Button Shop Now Apply Now Book Now Buy Now Contact Us Download Learn More Se…" at bounding box center [889, 348] width 91 height 24
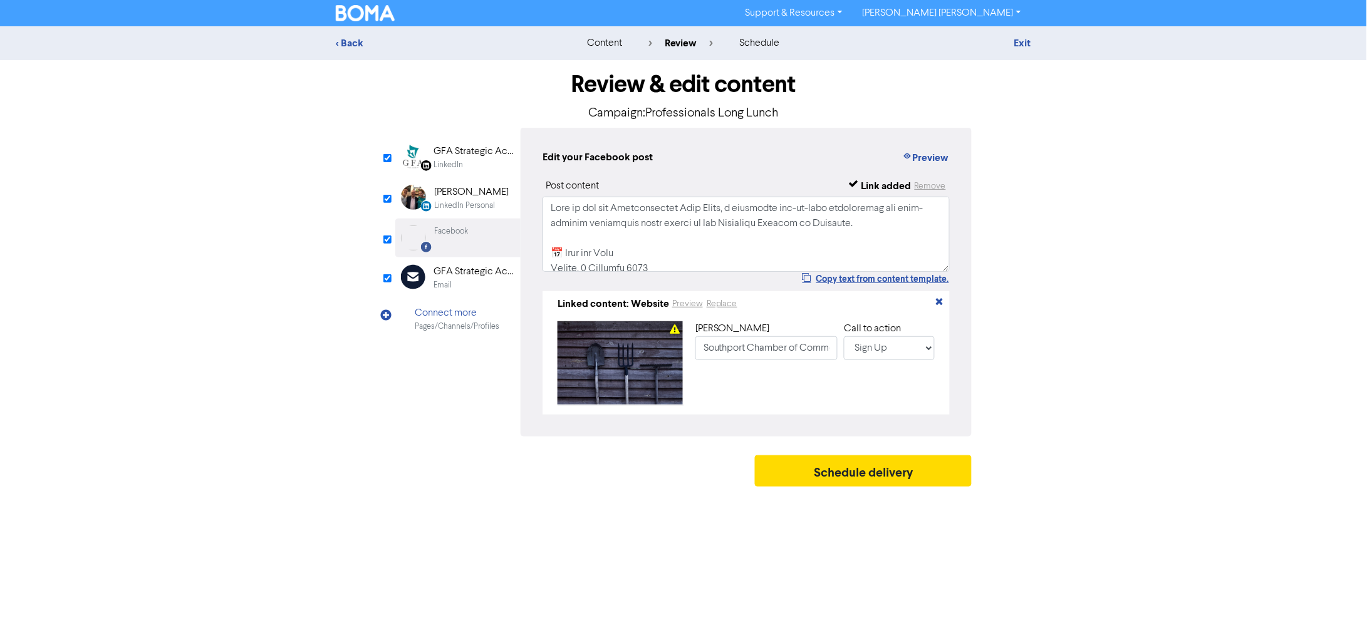
click at [468, 269] on div "GFA Strategic Accountants" at bounding box center [474, 271] width 80 height 15
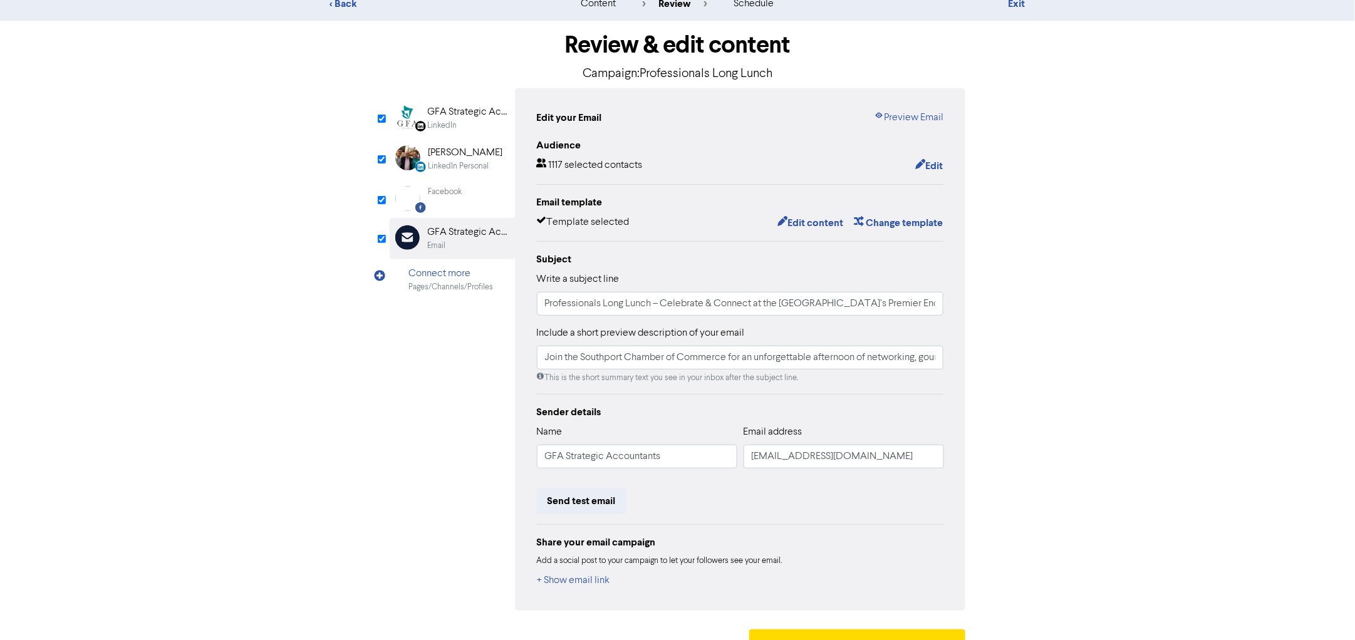
scroll to position [66, 0]
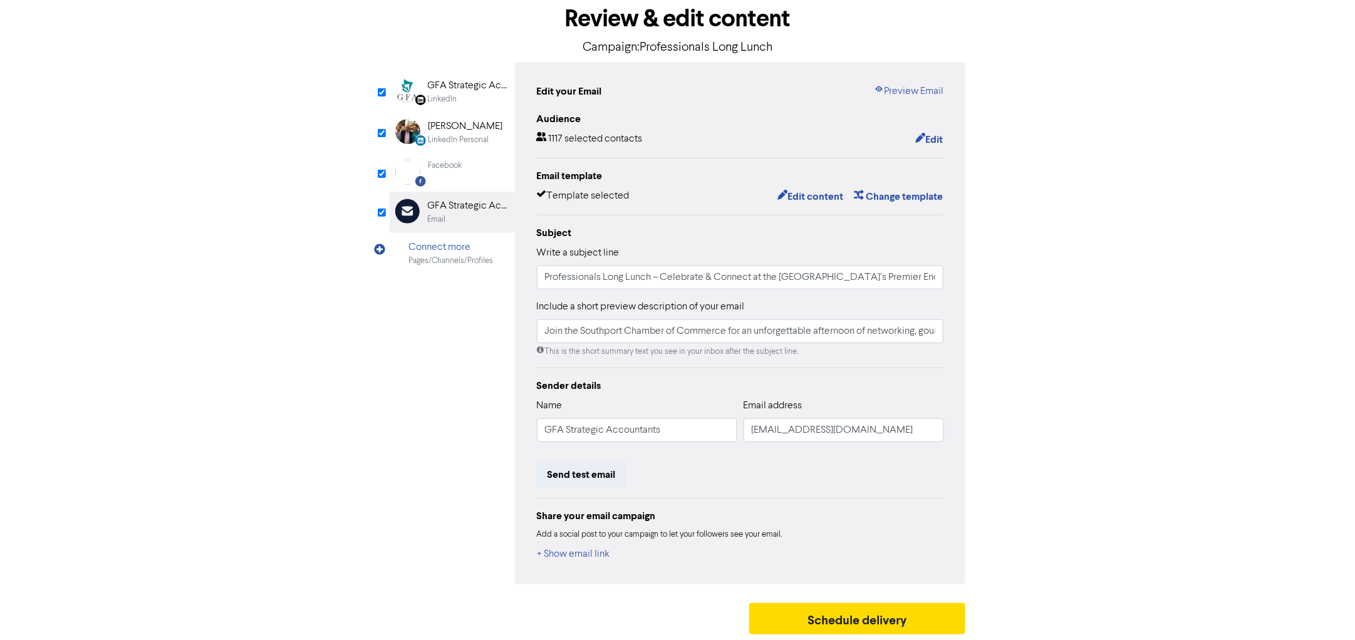
click at [931, 77] on div "Edit your Email Preview Email Audience 1117 selected contacts Edit Email templa…" at bounding box center [740, 323] width 451 height 523
click at [926, 87] on link "Preview Email" at bounding box center [909, 91] width 70 height 15
click at [875, 609] on button "Schedule delivery" at bounding box center [857, 618] width 217 height 31
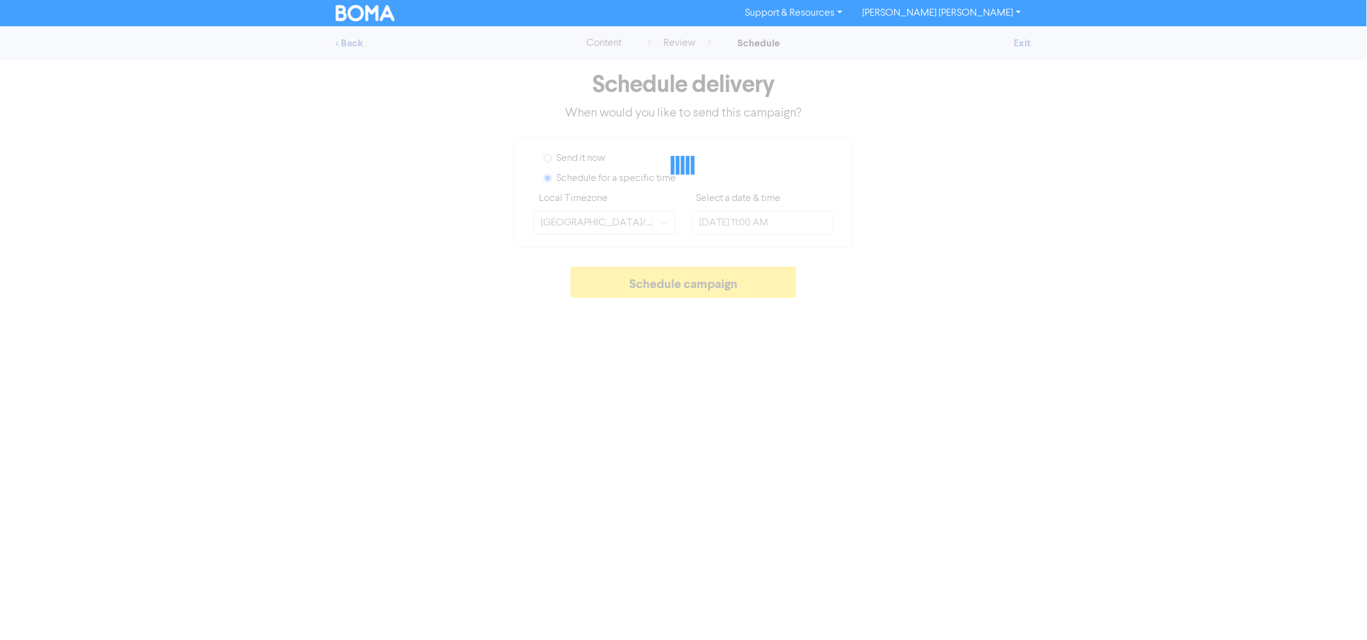
type input "[DATE] 11:00 AM"
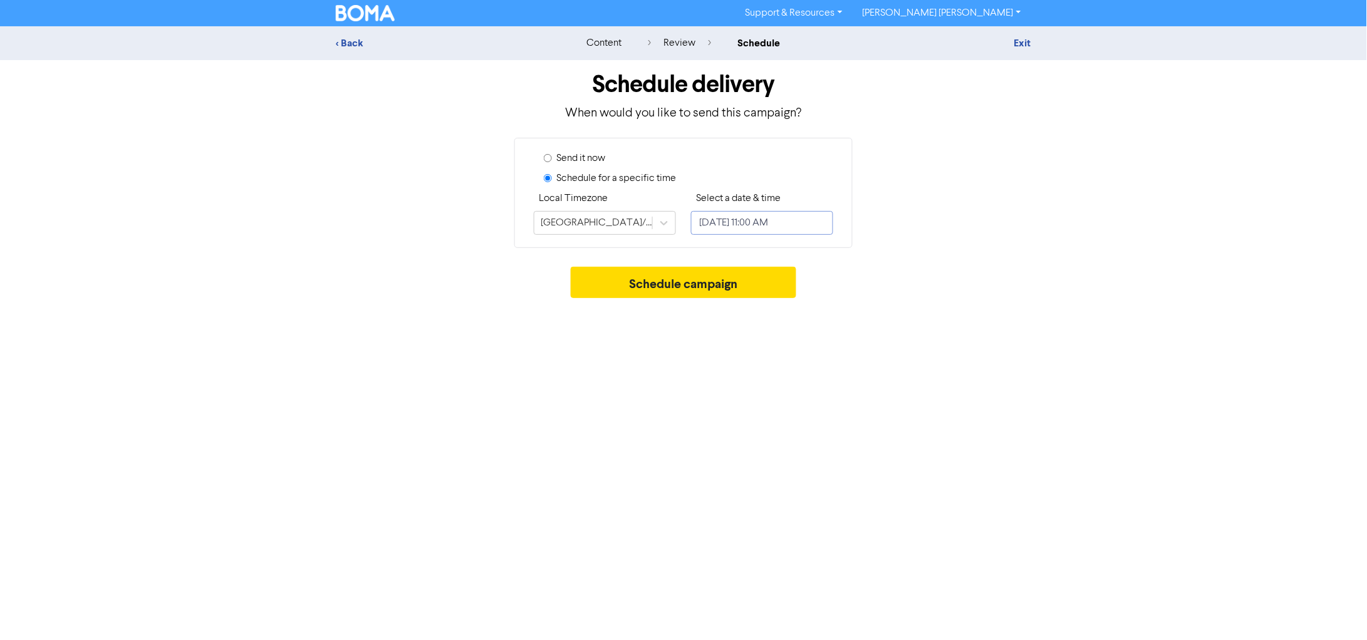
select select "9"
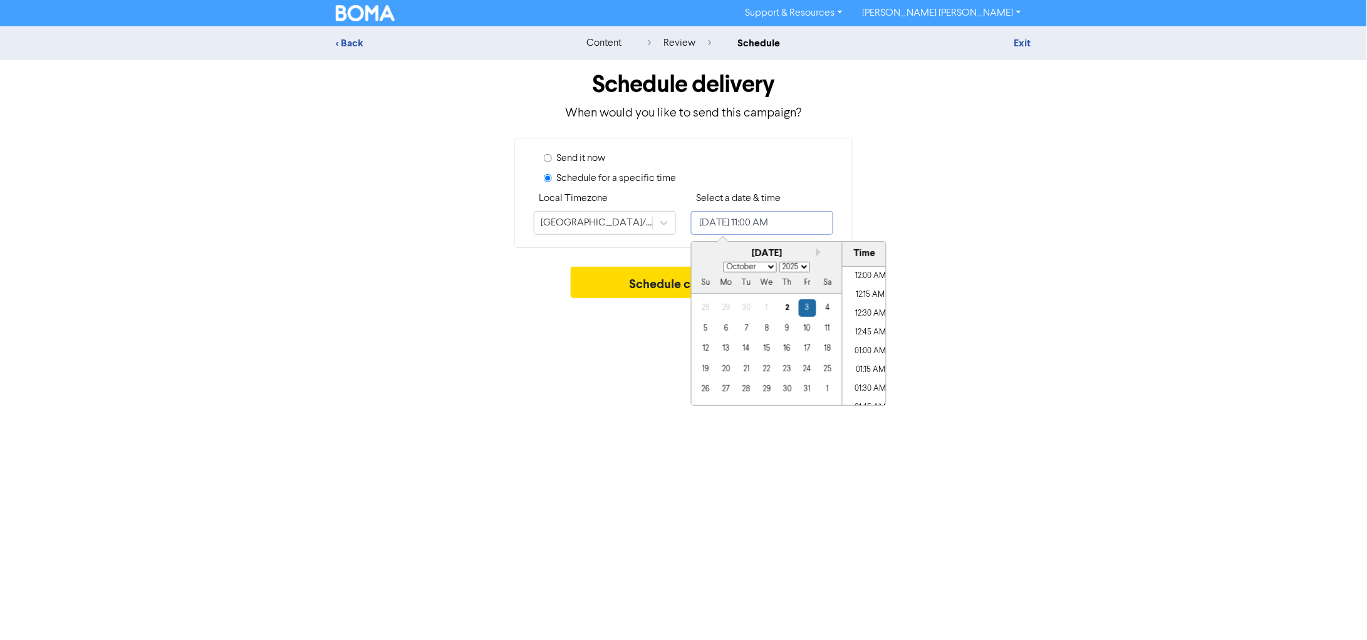
click at [724, 218] on input "[DATE] 11:00 AM" at bounding box center [762, 223] width 142 height 24
click at [729, 326] on div "6" at bounding box center [726, 328] width 17 height 17
type input "[DATE] 11:00 AM"
click at [968, 265] on div "Schedule delivery When would you like to send this campaign? Send it now Schedu…" at bounding box center [683, 182] width 714 height 244
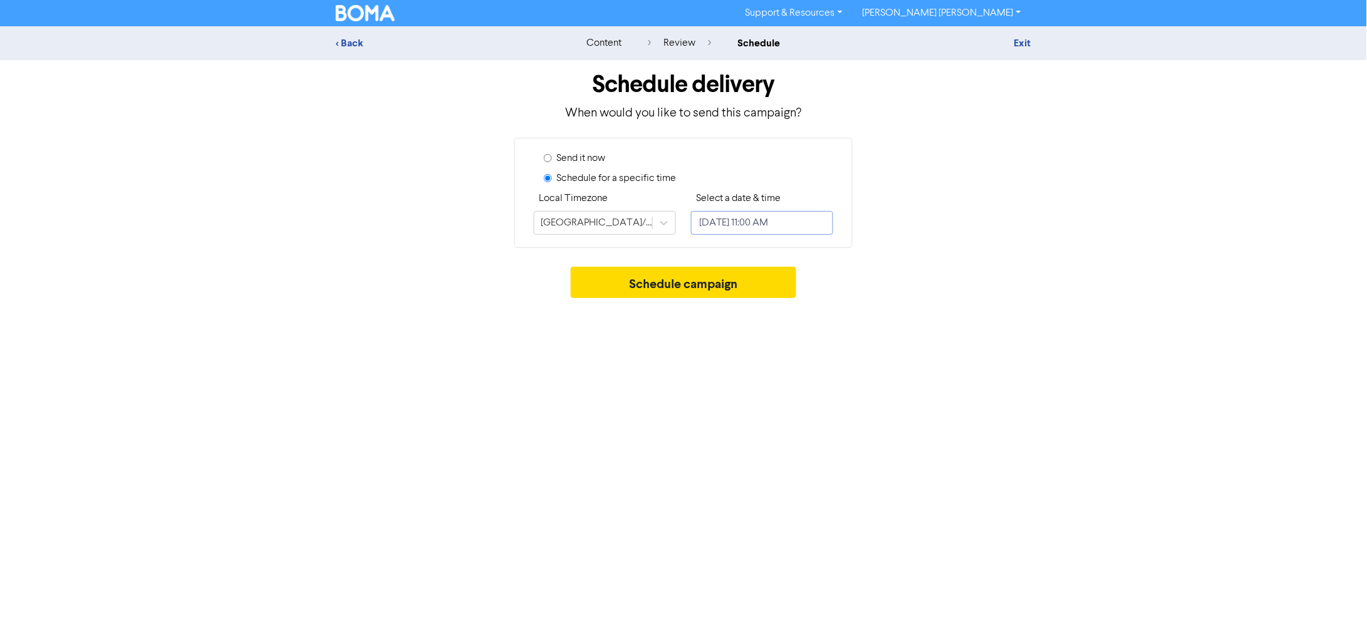
select select "9"
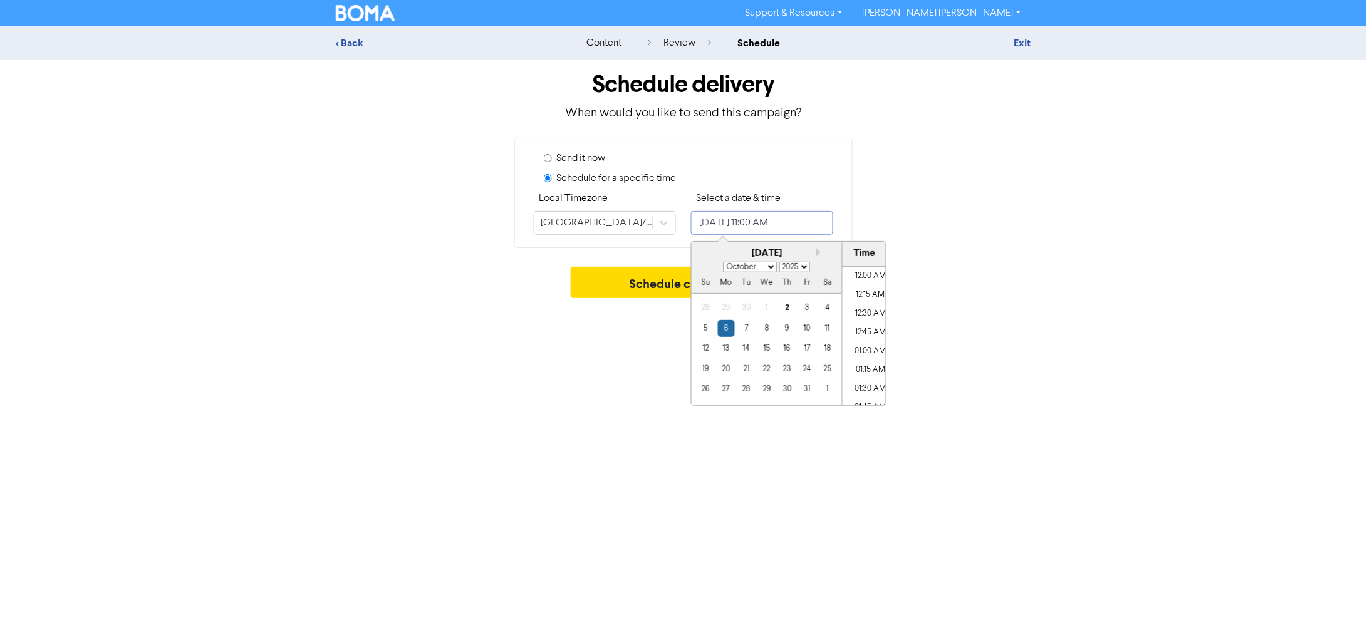
click at [729, 224] on input "[DATE] 11:00 AM" at bounding box center [762, 223] width 142 height 24
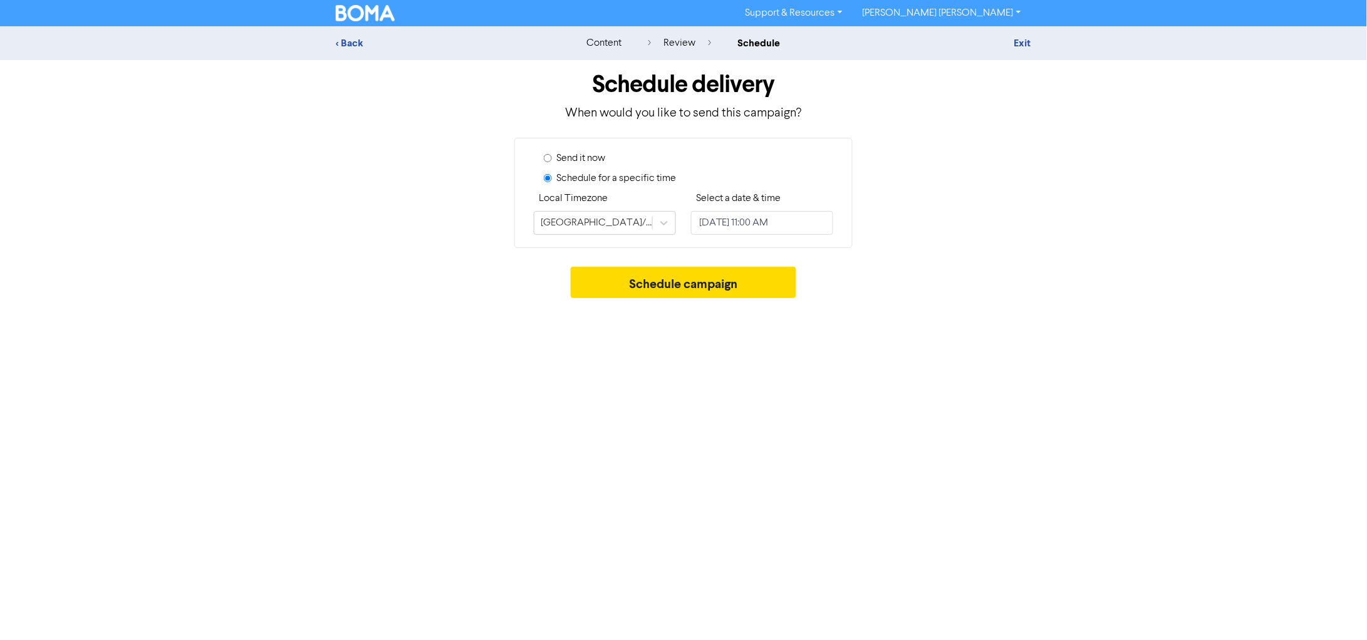
click at [1021, 229] on div "Send it now Schedule for a specific time Local Timezone [GEOGRAPHIC_DATA]/[GEOG…" at bounding box center [683, 193] width 714 height 110
click at [732, 290] on button "Schedule campaign" at bounding box center [684, 282] width 226 height 31
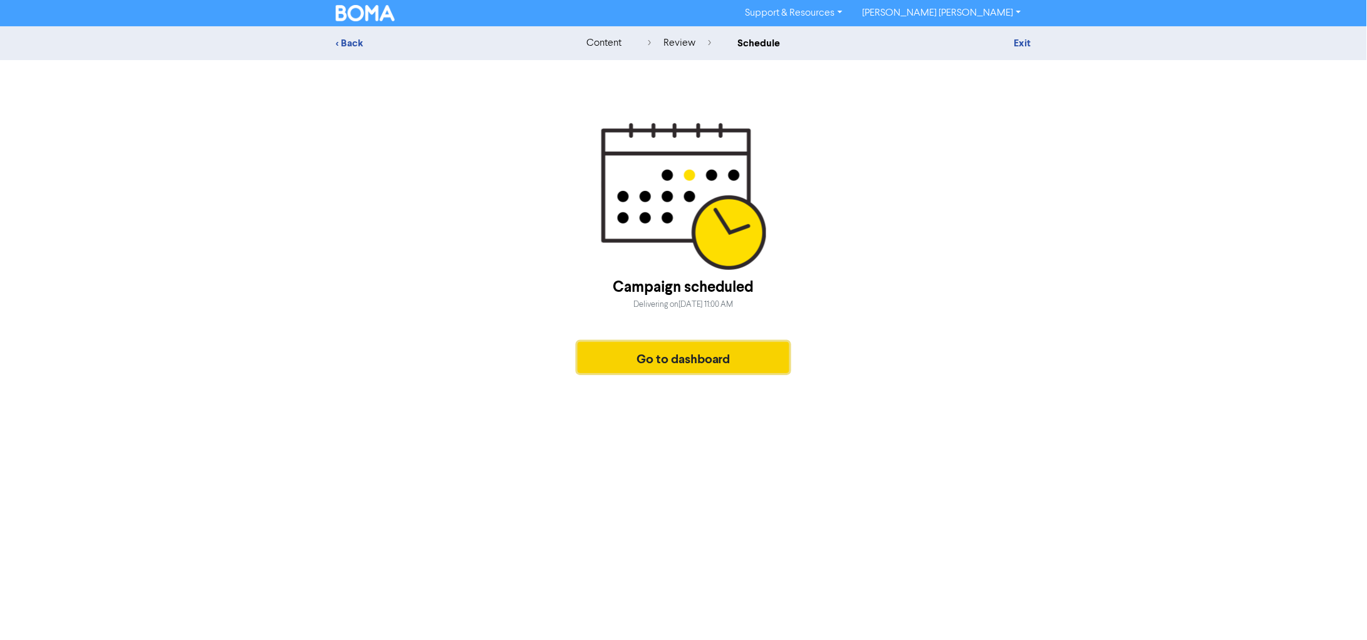
click at [654, 352] on button "Go to dashboard" at bounding box center [684, 357] width 212 height 31
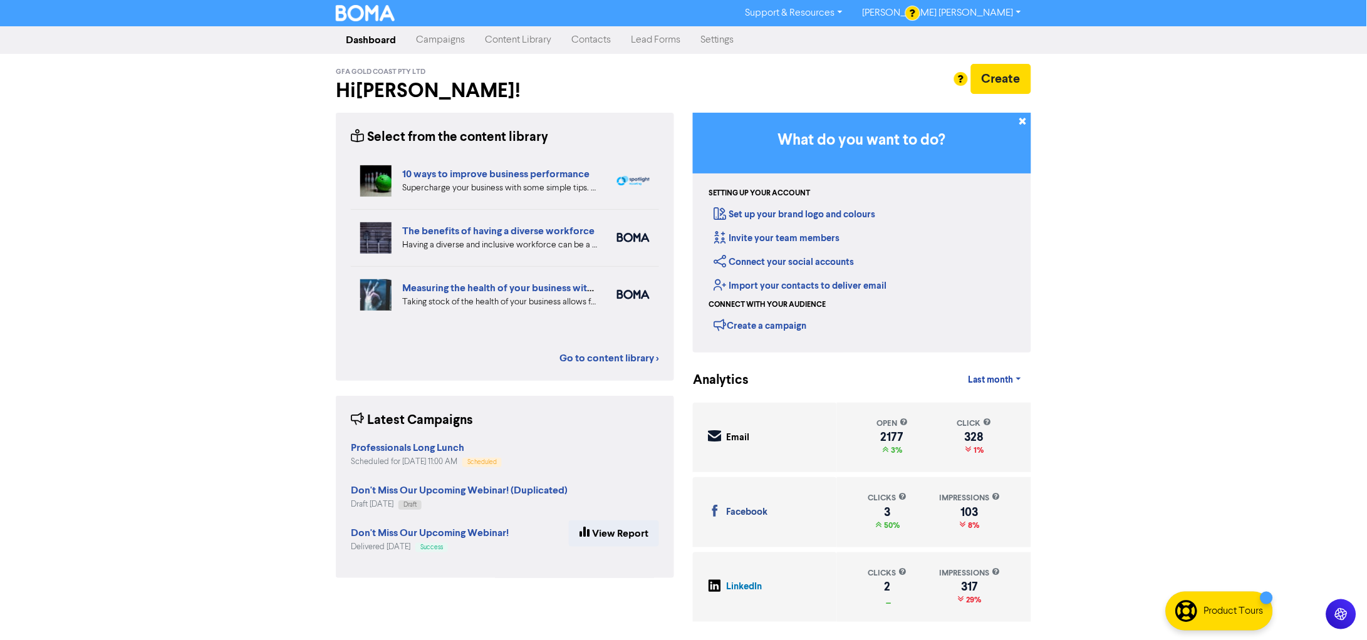
click at [447, 43] on link "Campaigns" at bounding box center [440, 40] width 69 height 25
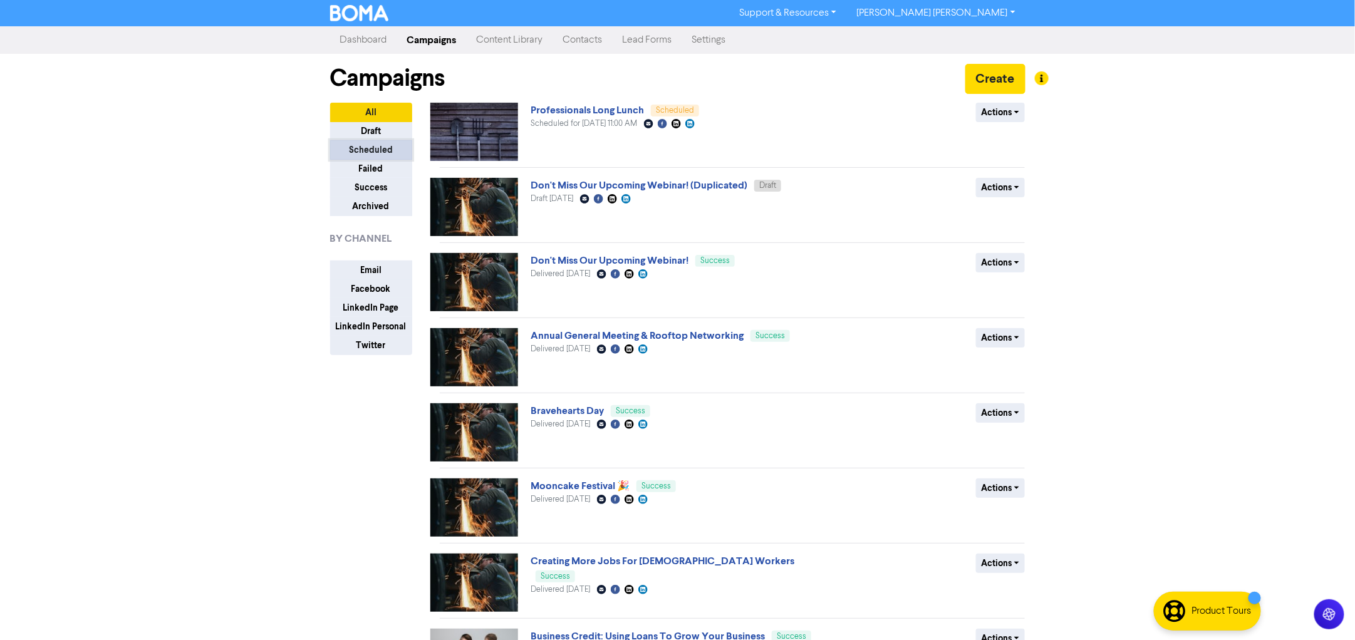
click at [352, 150] on button "Scheduled" at bounding box center [371, 149] width 82 height 19
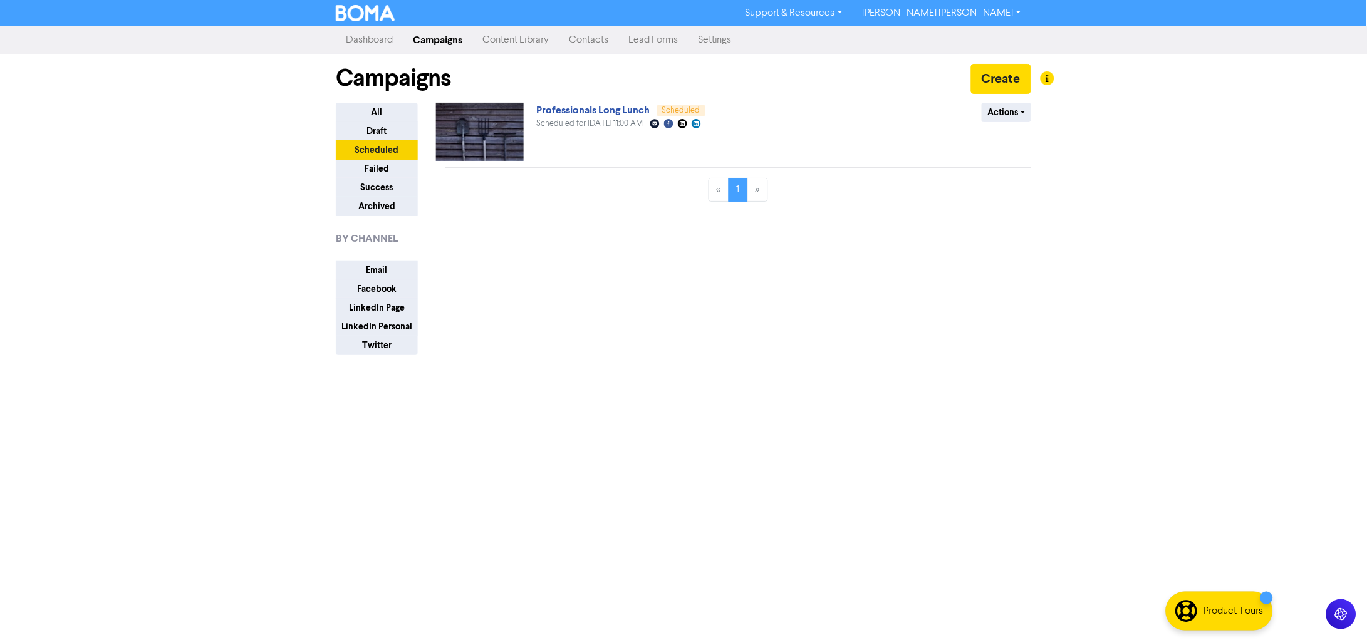
click at [14, 198] on div "Support & Resources Video Tutorials FAQ & Guides Marketing Education [PERSON_NA…" at bounding box center [683, 320] width 1367 height 640
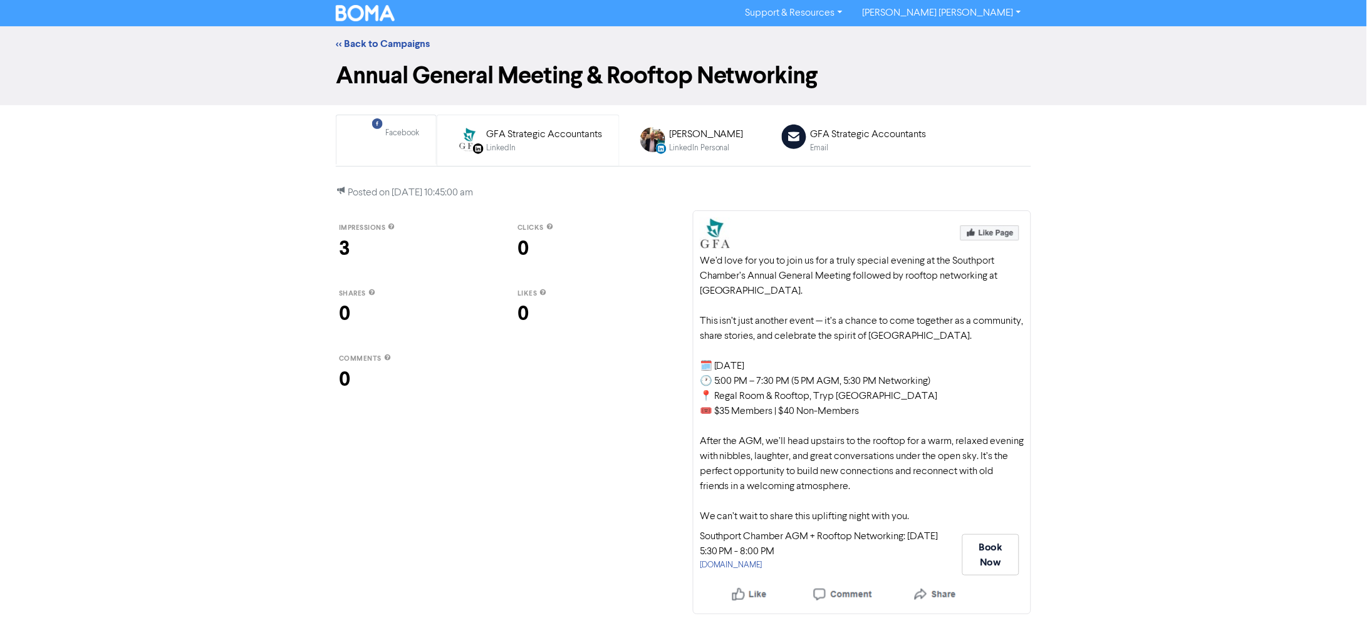
click at [530, 128] on div "GFA Strategic Accountants" at bounding box center [544, 134] width 116 height 15
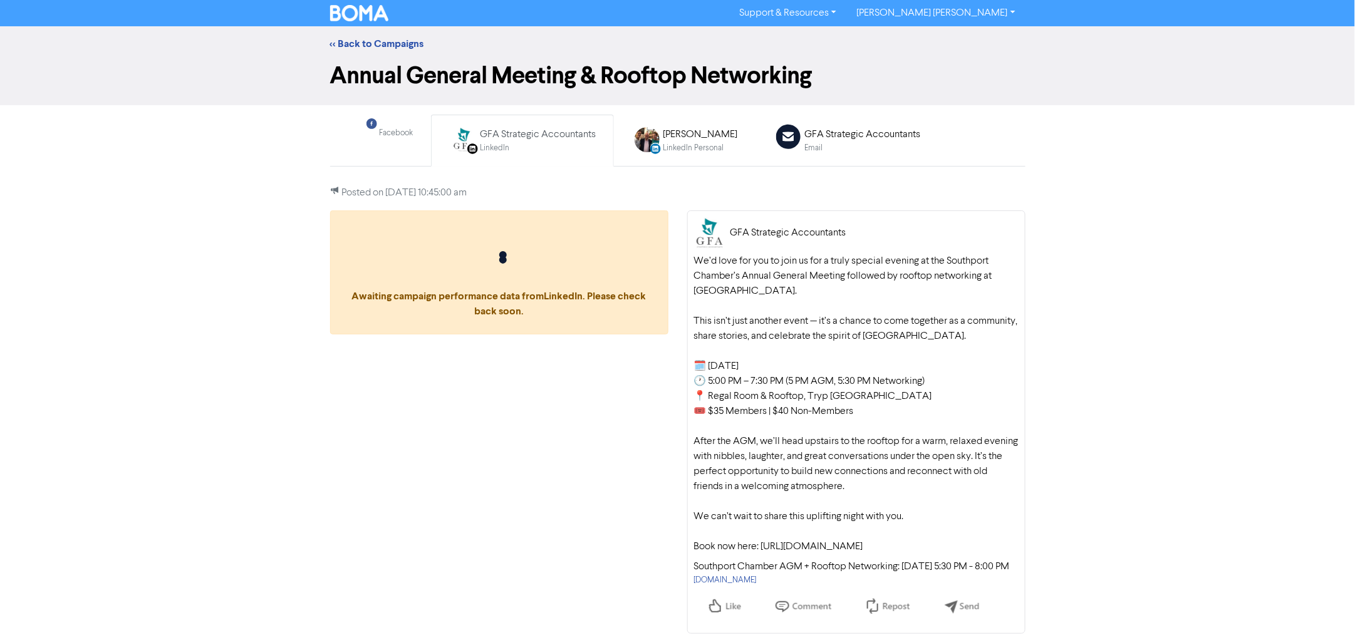
scroll to position [23, 0]
click at [784, 125] on icon at bounding box center [788, 137] width 24 height 24
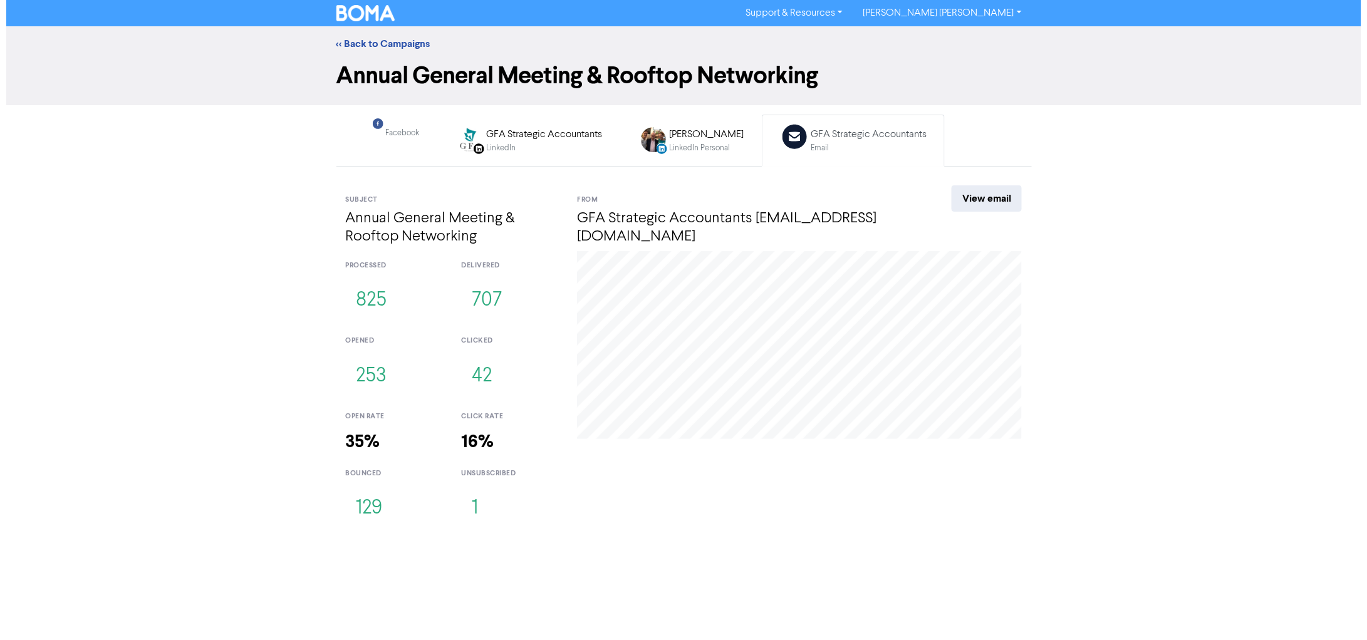
scroll to position [0, 0]
click at [410, 140] on div "Facebook" at bounding box center [402, 139] width 34 height 25
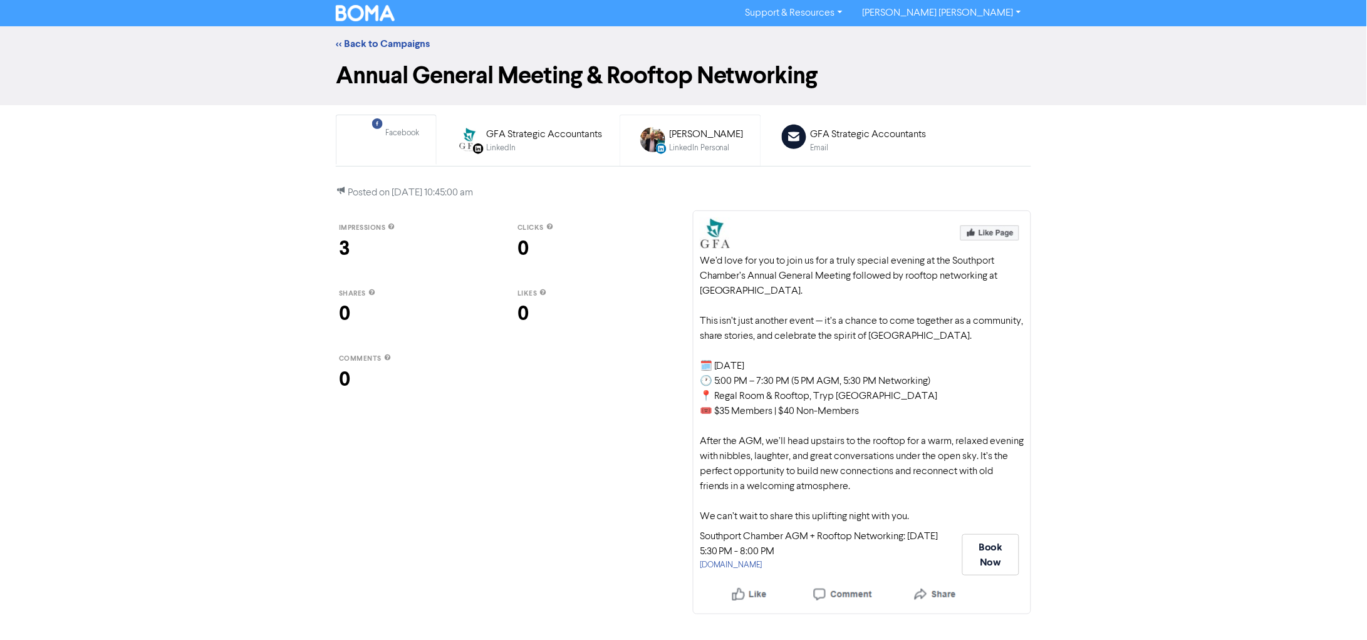
click at [651, 143] on img at bounding box center [652, 139] width 25 height 25
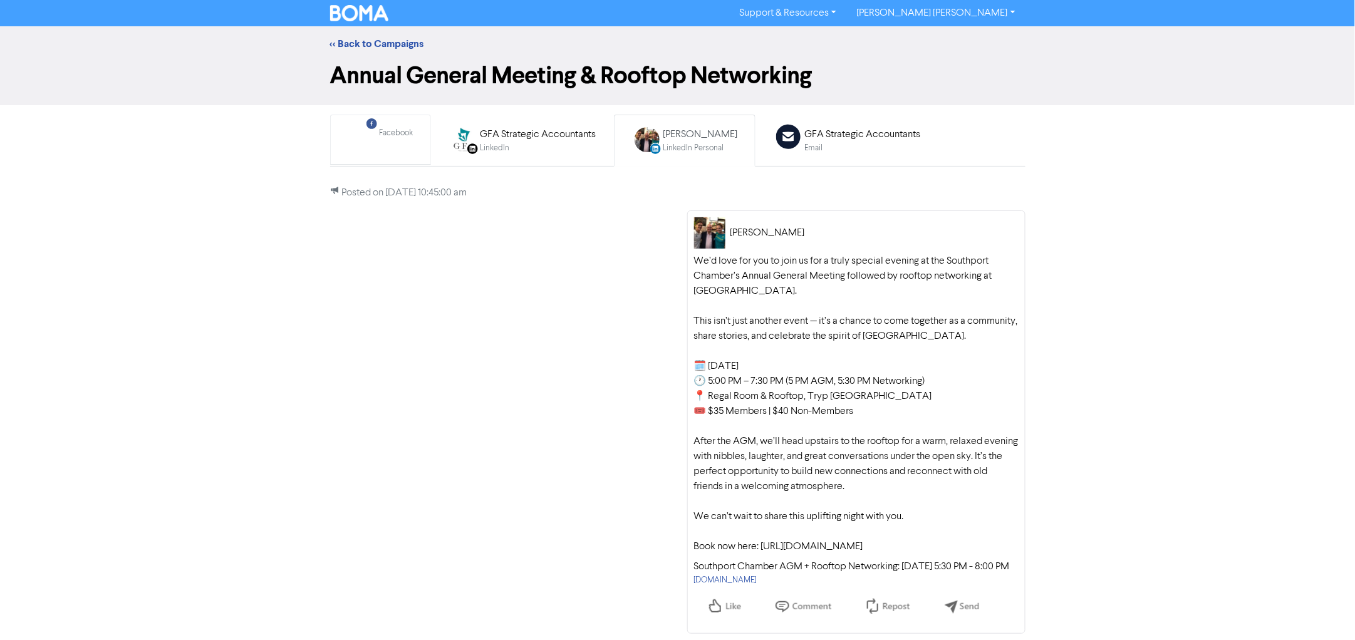
click at [358, 119] on link "Facebook Created with Sketch. Facebook" at bounding box center [380, 140] width 101 height 50
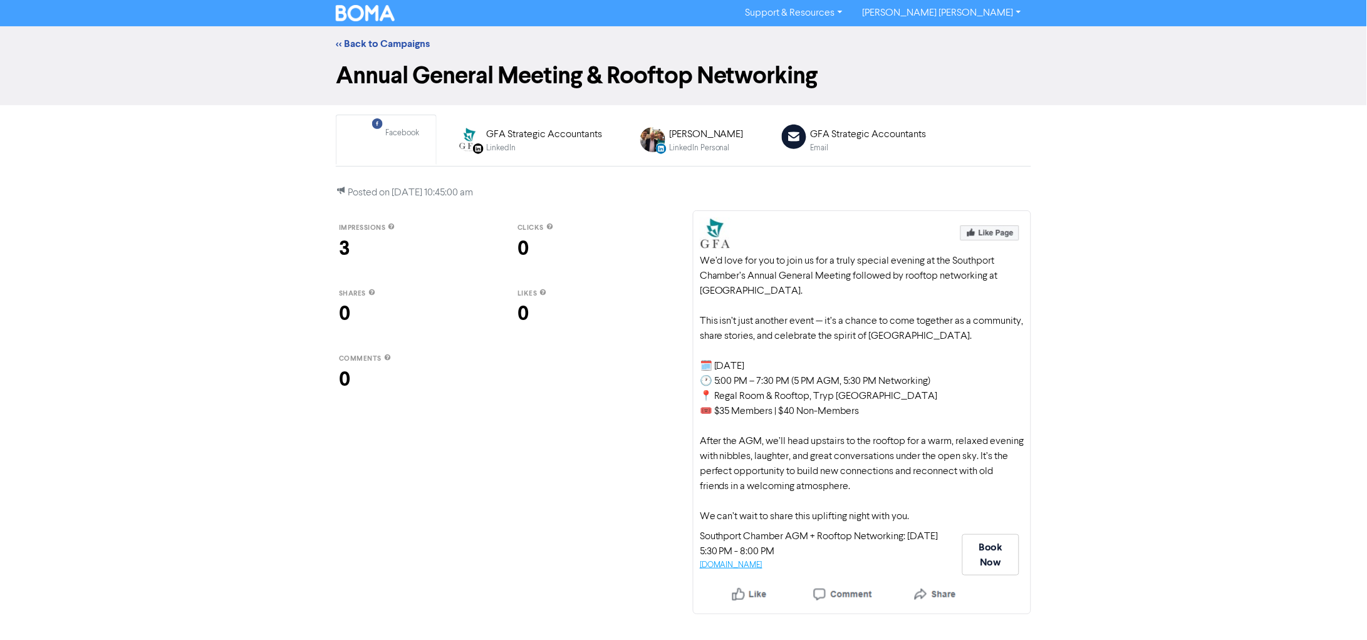
click at [741, 563] on link "[DOMAIN_NAME]" at bounding box center [731, 565] width 63 height 8
